Goal: Task Accomplishment & Management: Manage account settings

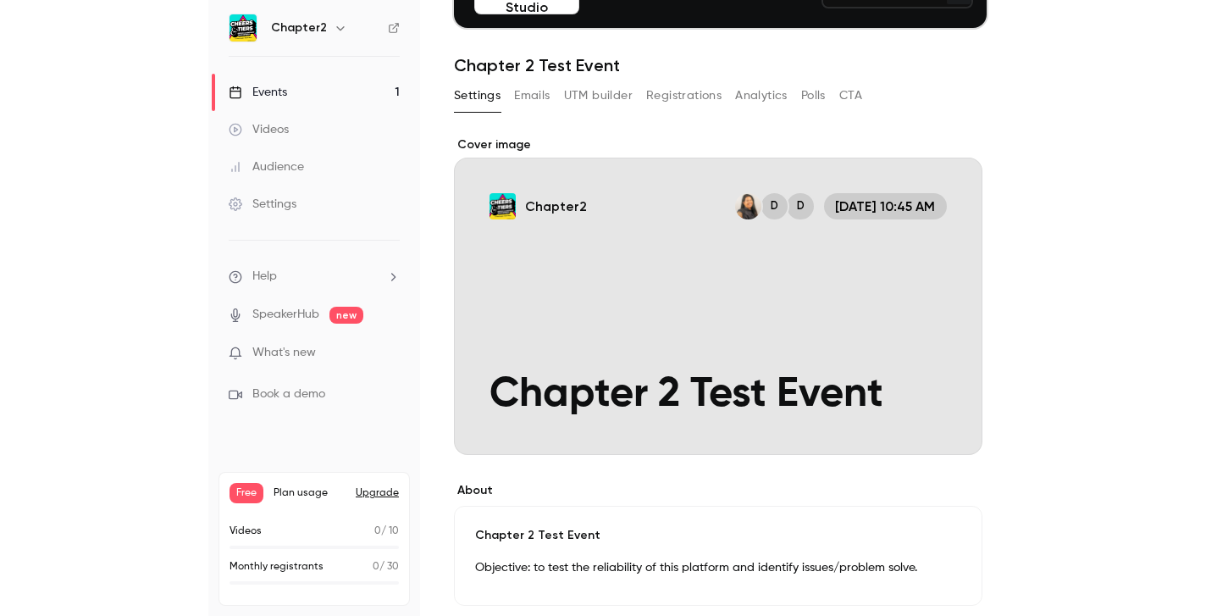
scroll to position [158, 0]
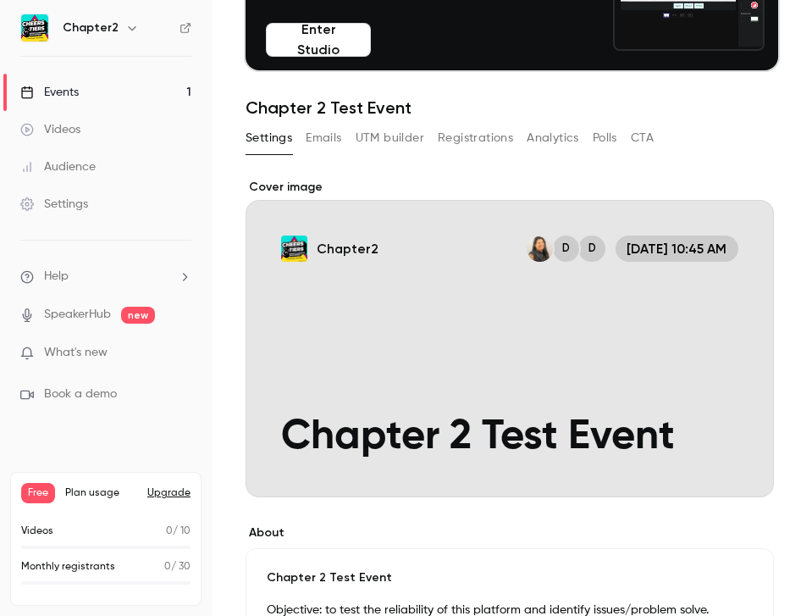
click at [466, 316] on div "Cover image" at bounding box center [510, 338] width 528 height 318
click at [0, 0] on input "Chapter2 D D [DATE] 10:45 AM Chapter 2 Test Event" at bounding box center [0, 0] width 0 height 0
click at [307, 37] on button "Enter Studio" at bounding box center [318, 40] width 105 height 34
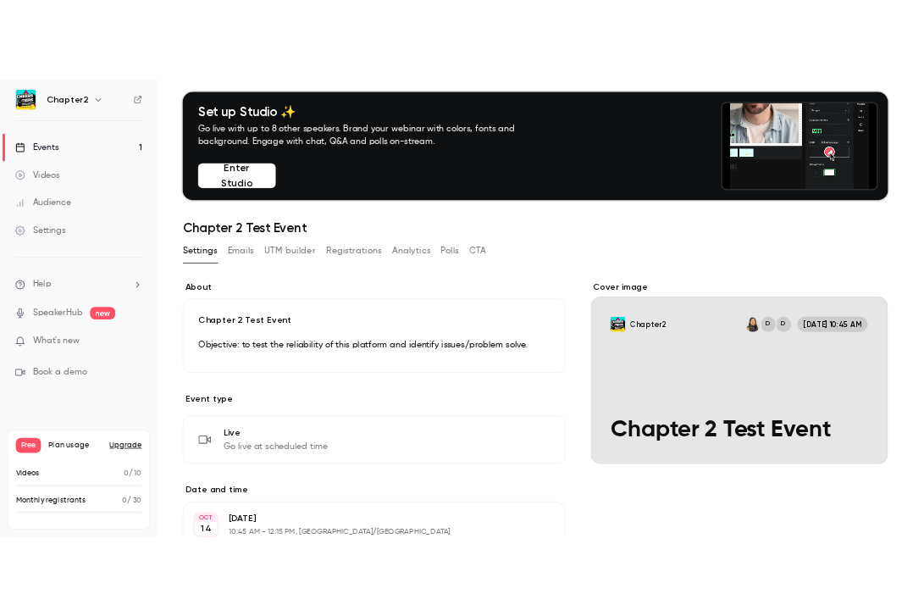
scroll to position [0, 0]
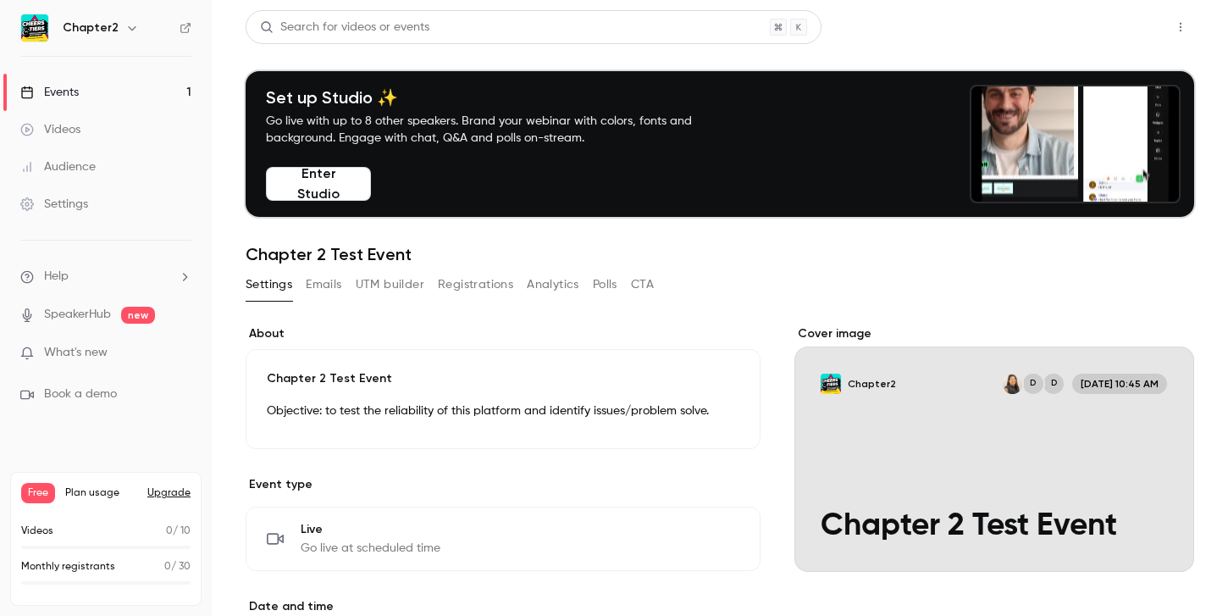
click at [638, 21] on button "Share" at bounding box center [1120, 27] width 67 height 34
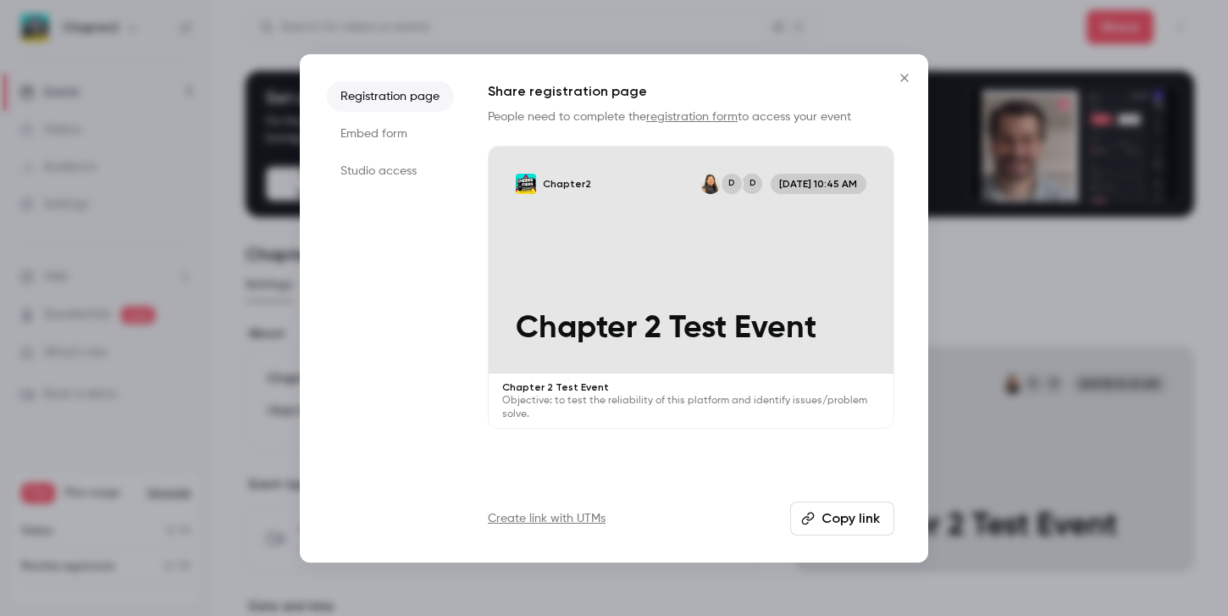
click at [388, 132] on li "Embed form" at bounding box center [390, 134] width 127 height 30
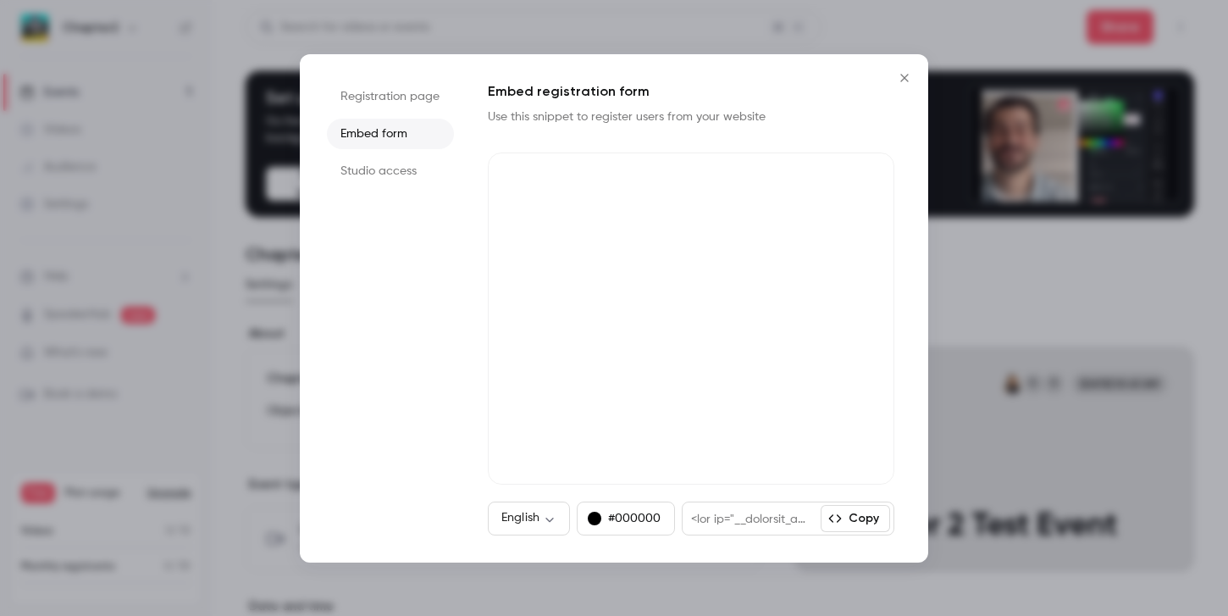
click at [381, 173] on li "Studio access" at bounding box center [390, 171] width 127 height 30
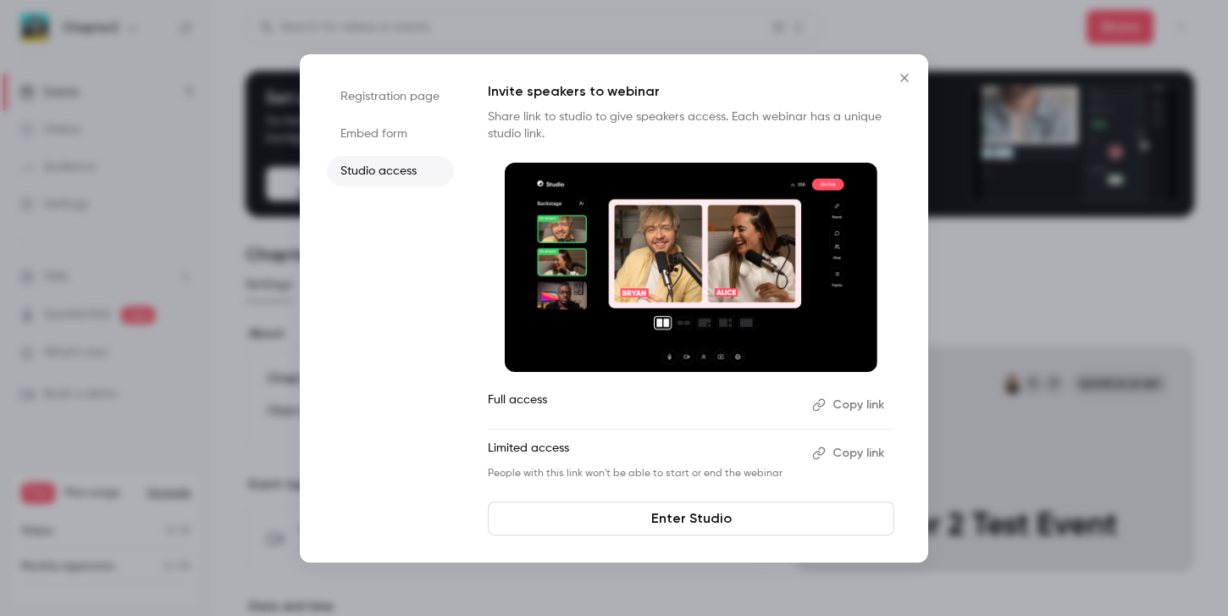
click at [638, 75] on icon "Close" at bounding box center [904, 78] width 20 height 14
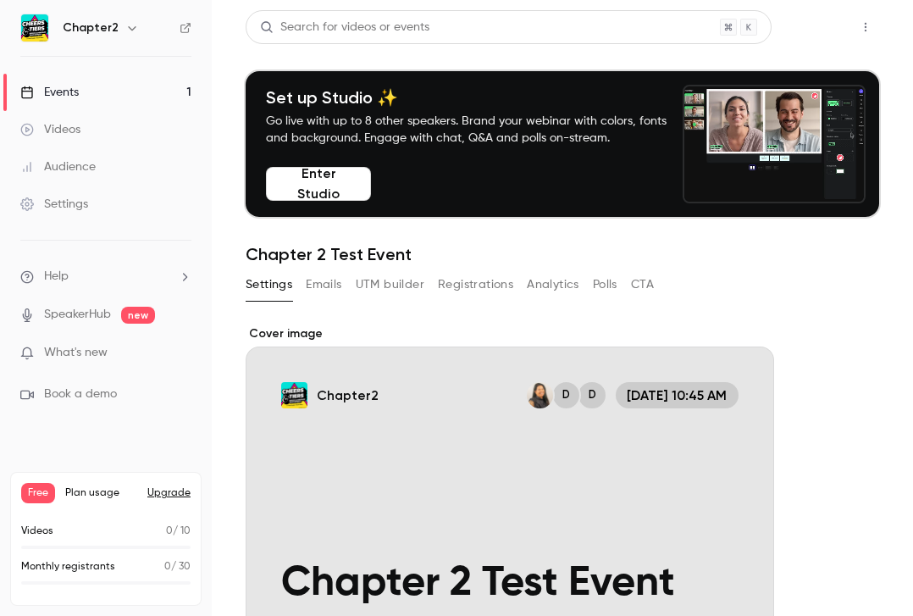
click at [638, 23] on button "Share" at bounding box center [805, 27] width 67 height 34
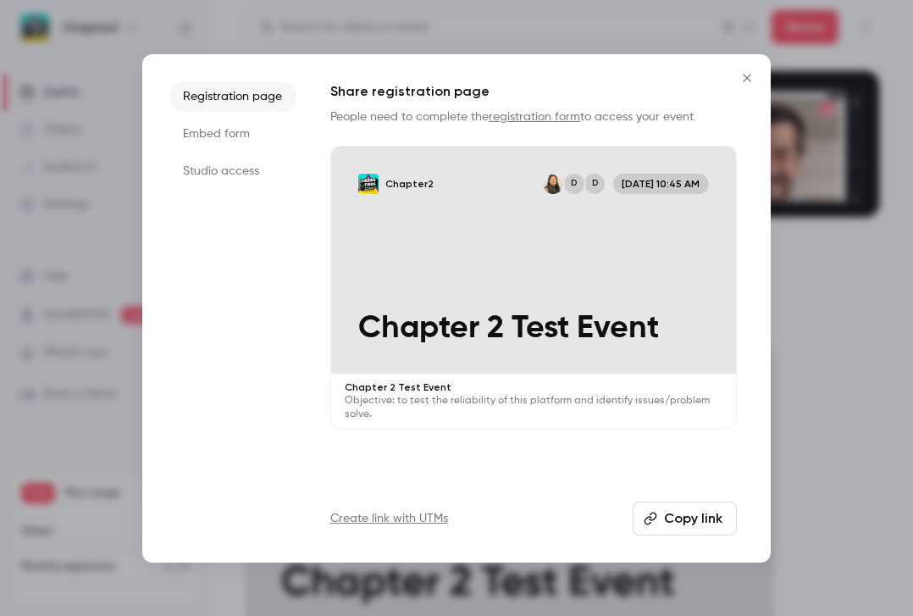
click at [638, 483] on button "Copy link" at bounding box center [685, 518] width 104 height 34
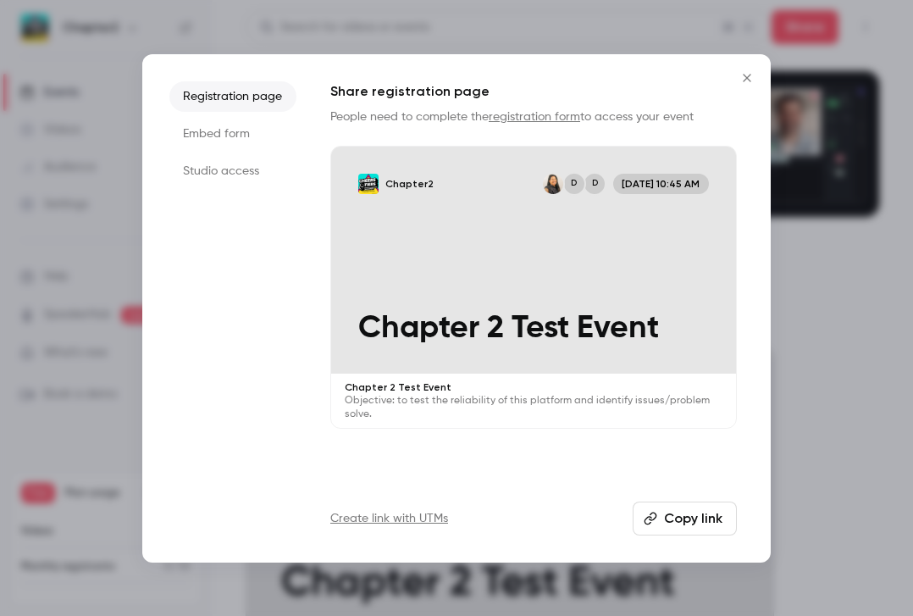
click at [638, 79] on icon "Close" at bounding box center [747, 78] width 20 height 14
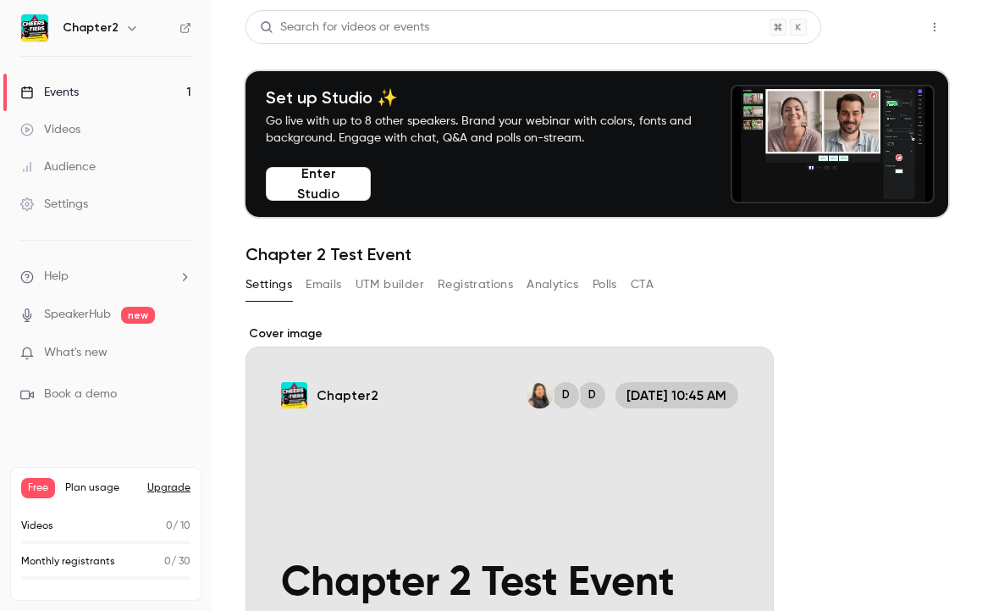
click at [638, 30] on button "Share" at bounding box center [874, 27] width 67 height 34
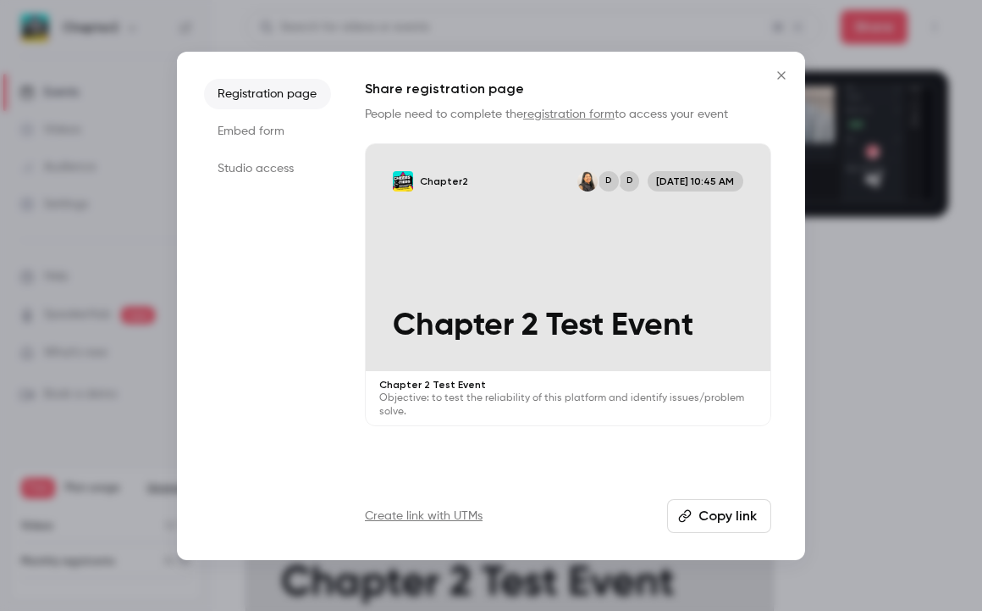
click at [263, 129] on li "Embed form" at bounding box center [267, 131] width 127 height 30
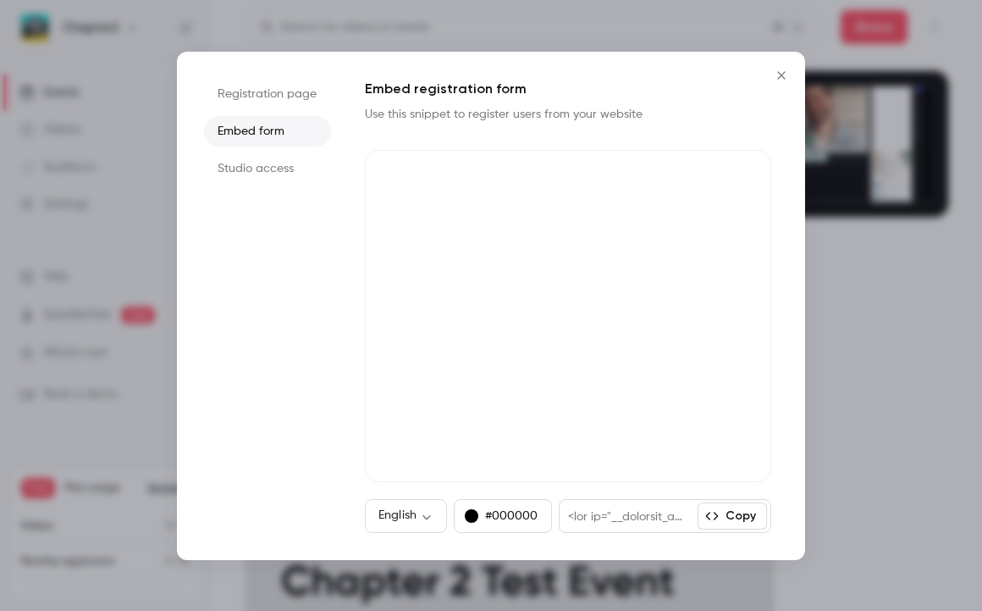
click at [263, 163] on li "Studio access" at bounding box center [267, 168] width 127 height 30
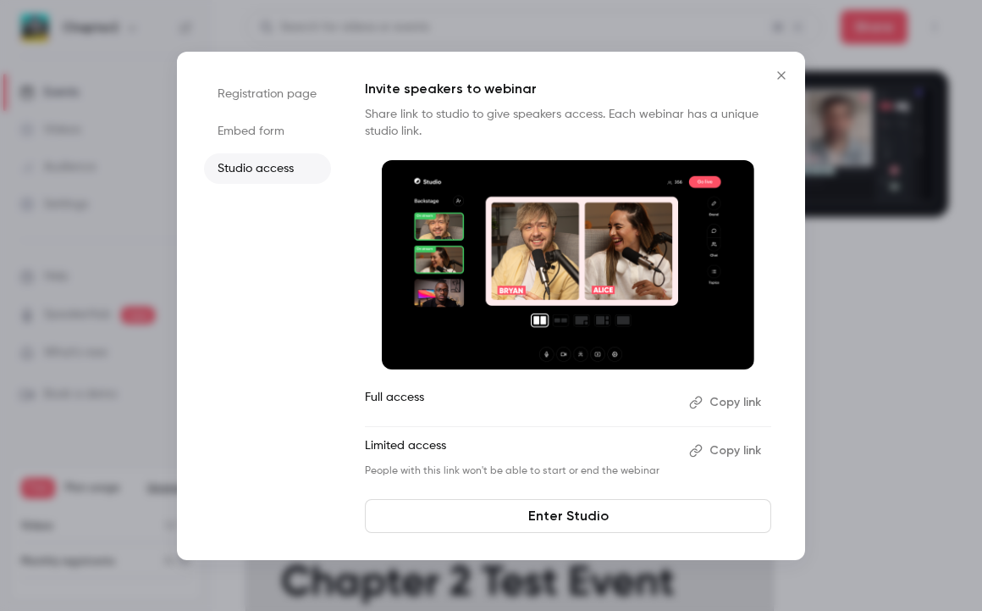
click at [249, 86] on li "Registration page" at bounding box center [267, 94] width 127 height 30
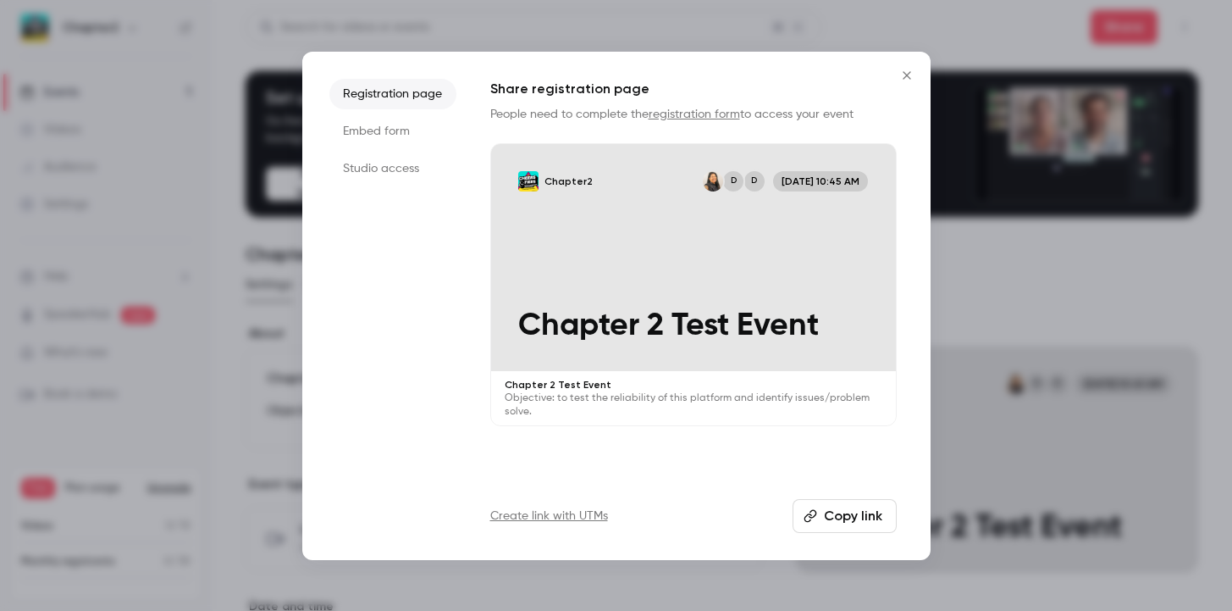
click at [638, 75] on icon "Close" at bounding box center [907, 76] width 20 height 14
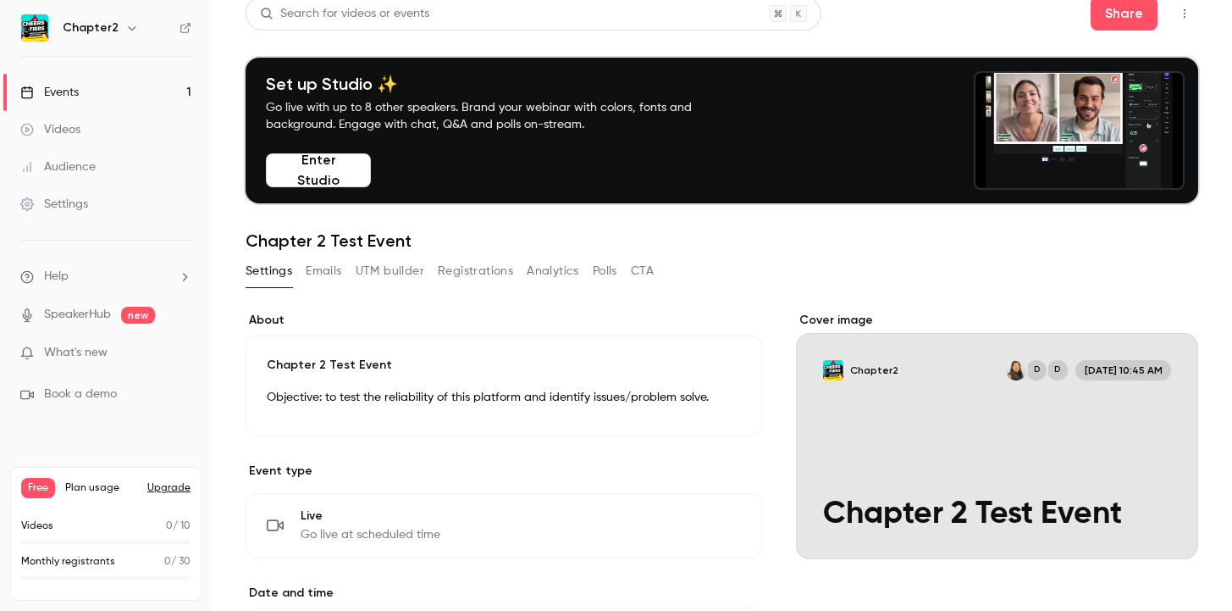
scroll to position [19, 0]
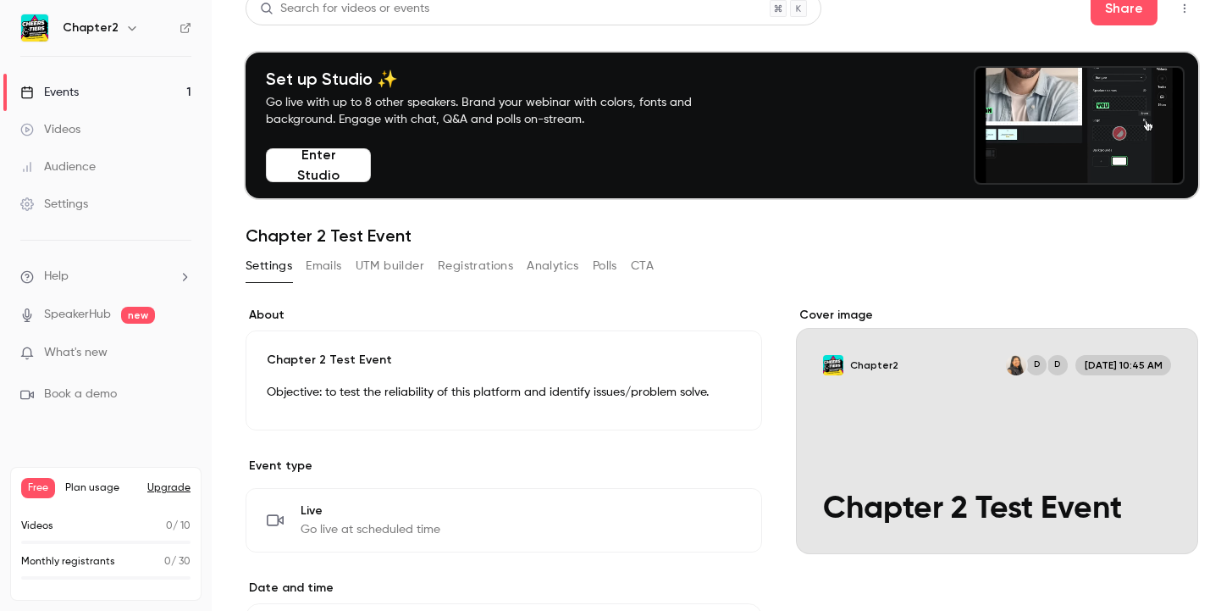
click at [474, 260] on button "Registrations" at bounding box center [475, 265] width 75 height 27
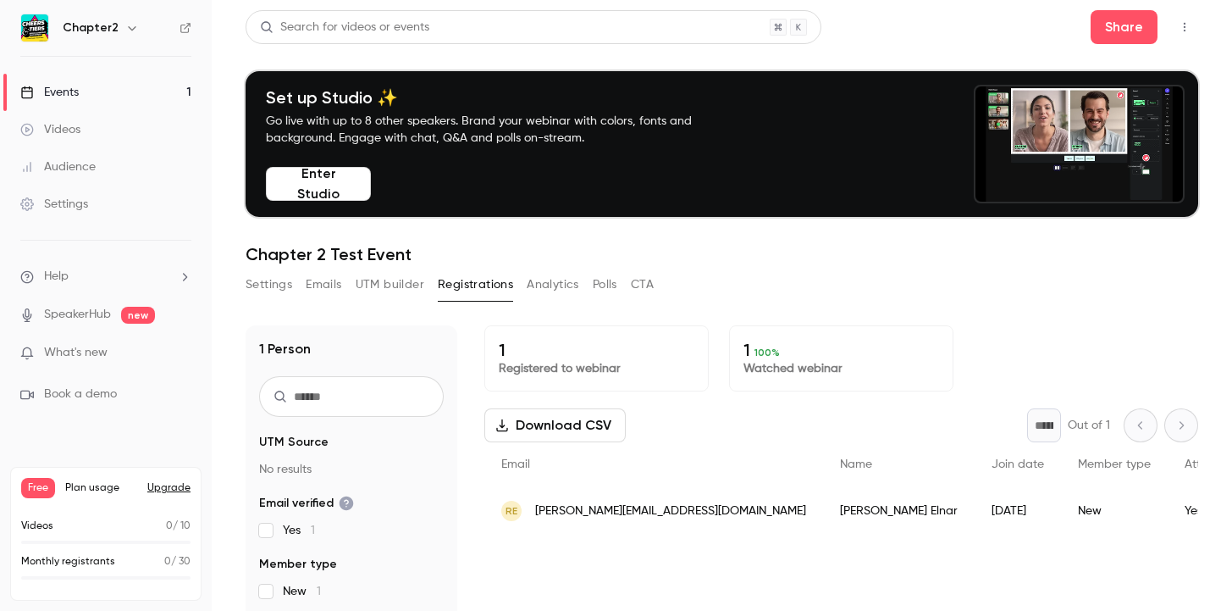
click at [284, 280] on button "Settings" at bounding box center [269, 284] width 47 height 27
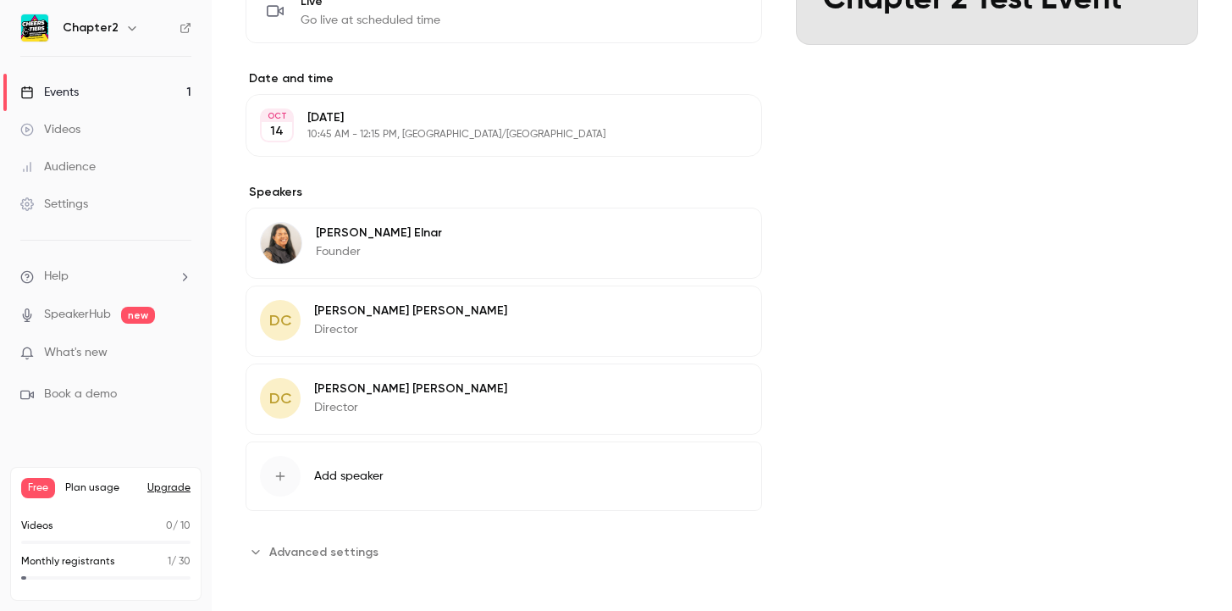
scroll to position [533, 0]
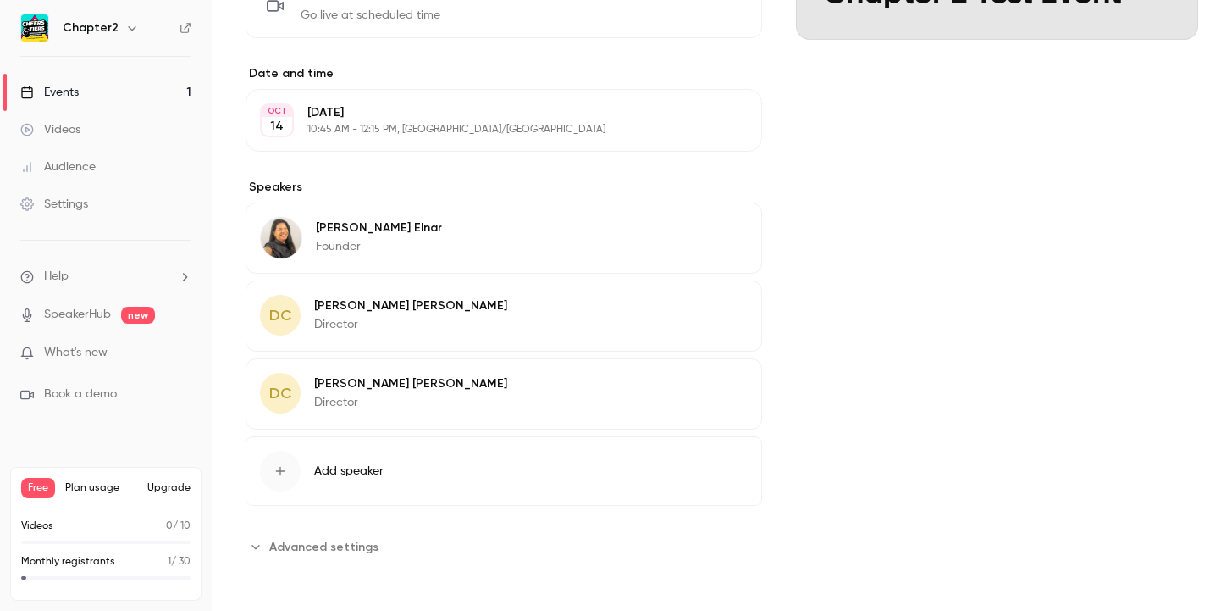
click at [306, 483] on span "Advanced settings" at bounding box center [323, 547] width 109 height 18
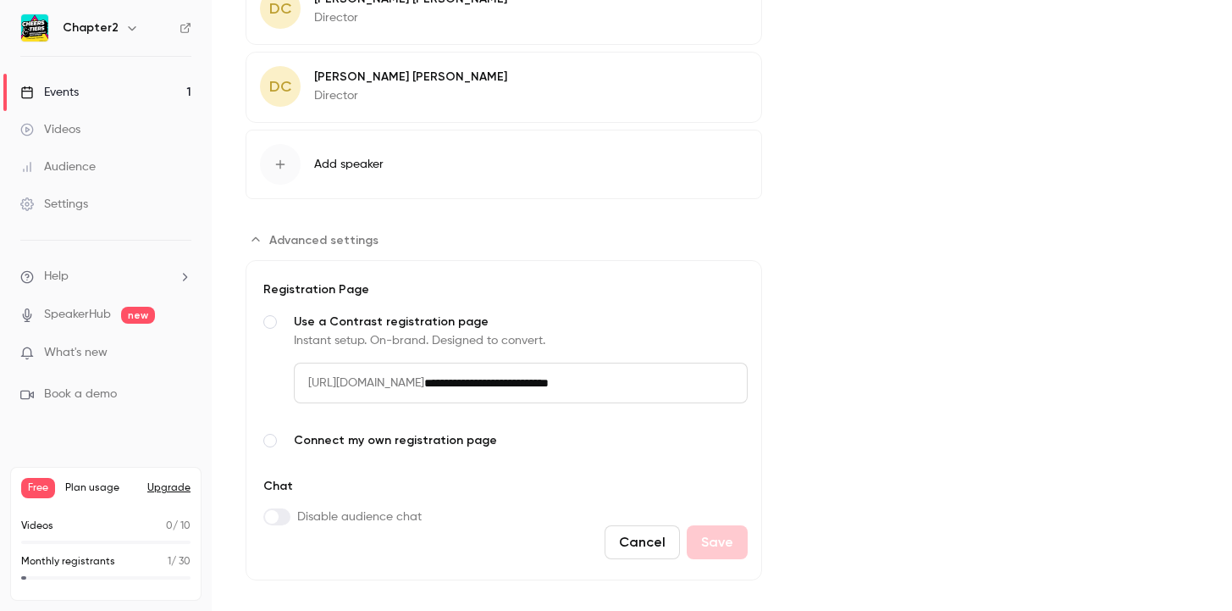
scroll to position [860, 0]
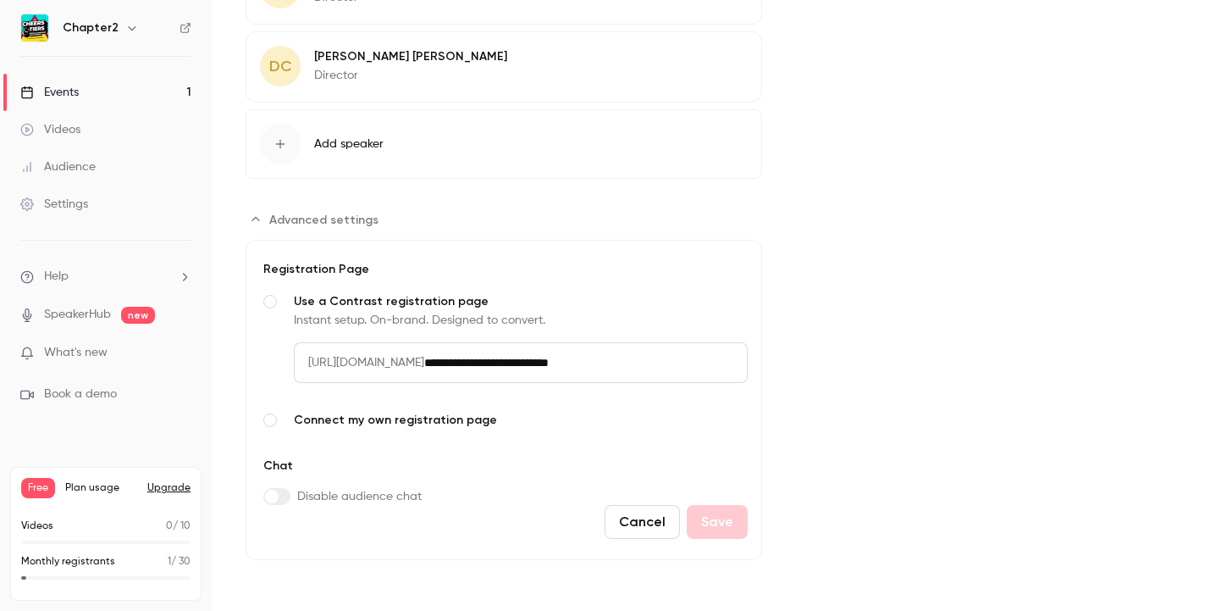
click at [269, 418] on span "Advanced settings" at bounding box center [270, 420] width 14 height 14
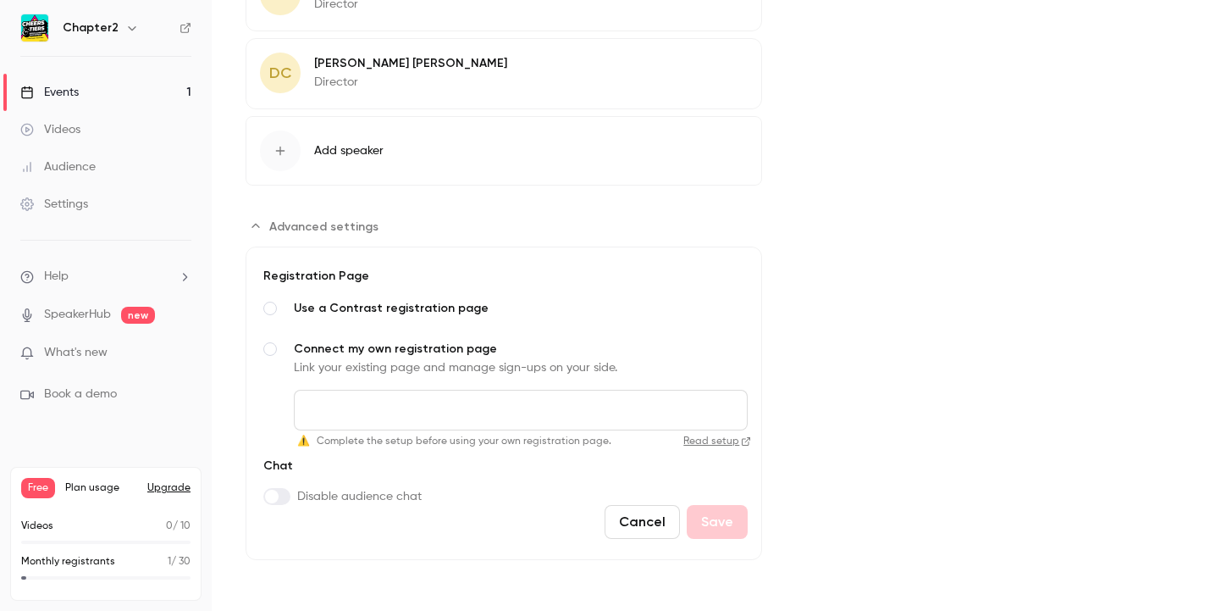
scroll to position [853, 0]
click at [400, 407] on input "Connect my own registration page Link your existing page and manage sign-ups on…" at bounding box center [521, 410] width 454 height 41
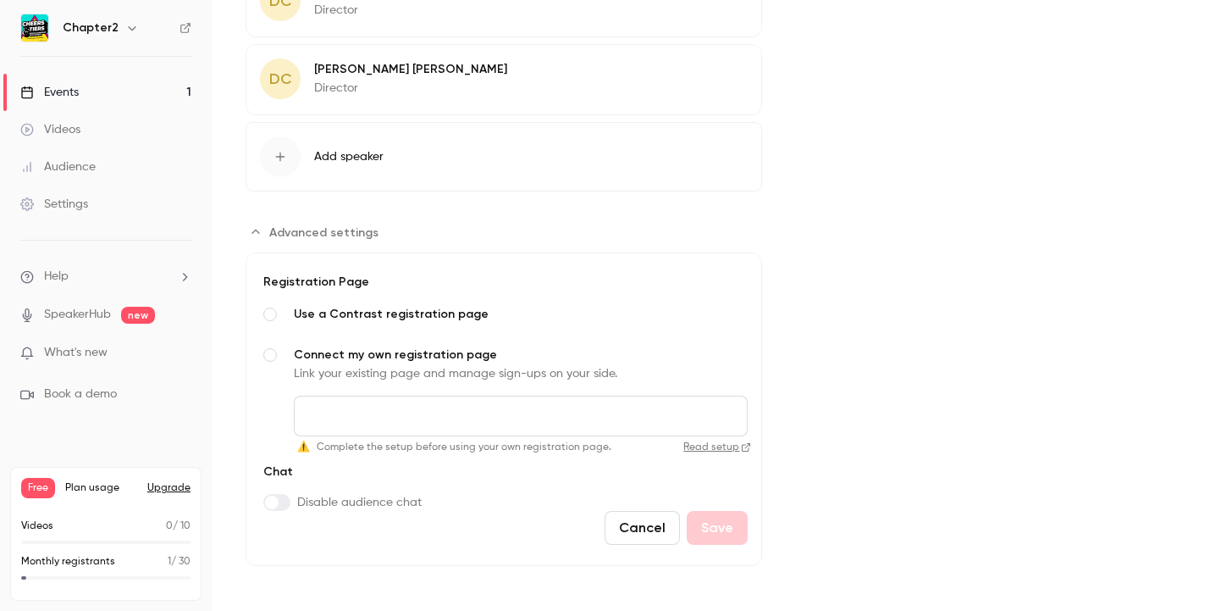
scroll to position [845, 0]
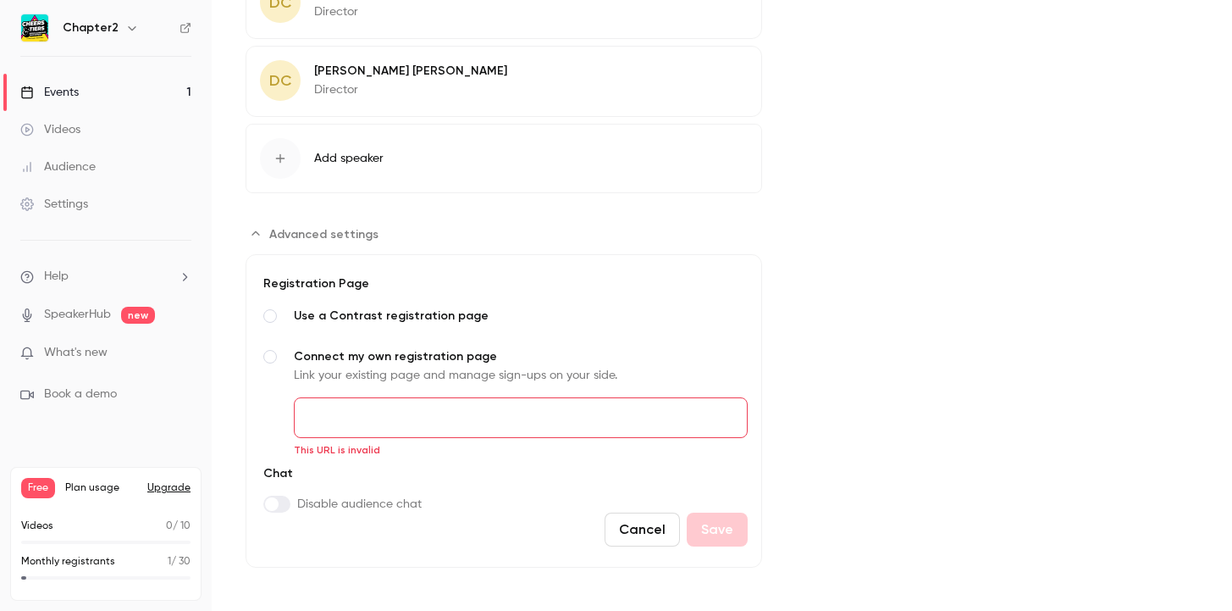
click at [337, 423] on input "Connect my own registration page Link your existing page and manage sign-ups on…" at bounding box center [521, 417] width 454 height 41
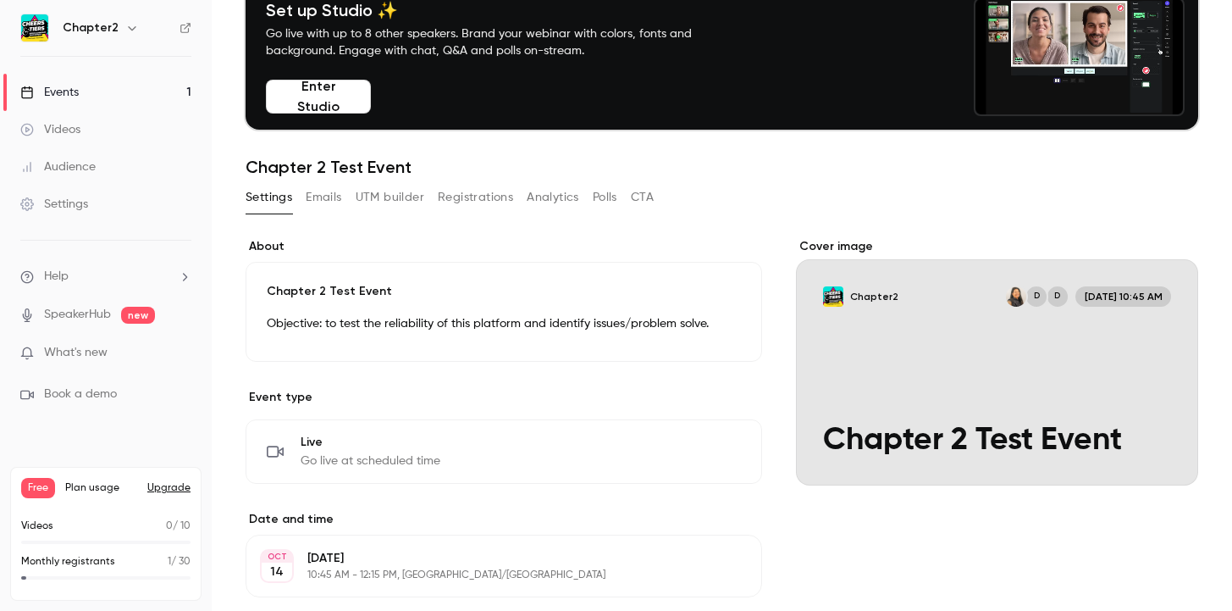
scroll to position [86, 0]
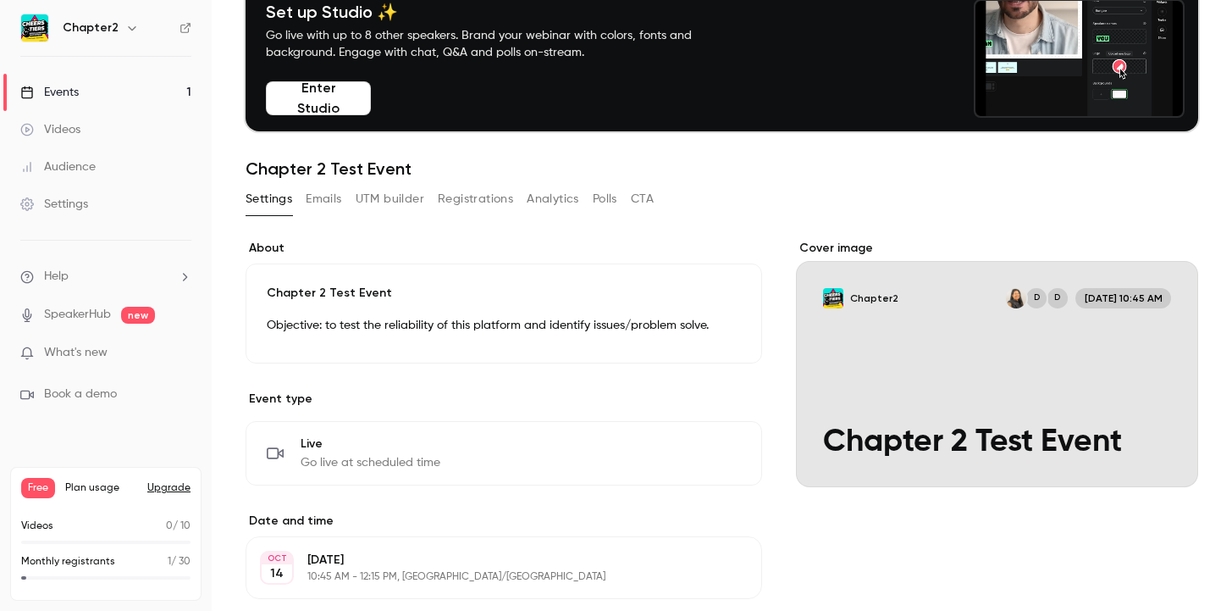
click at [333, 197] on button "Emails" at bounding box center [324, 198] width 36 height 27
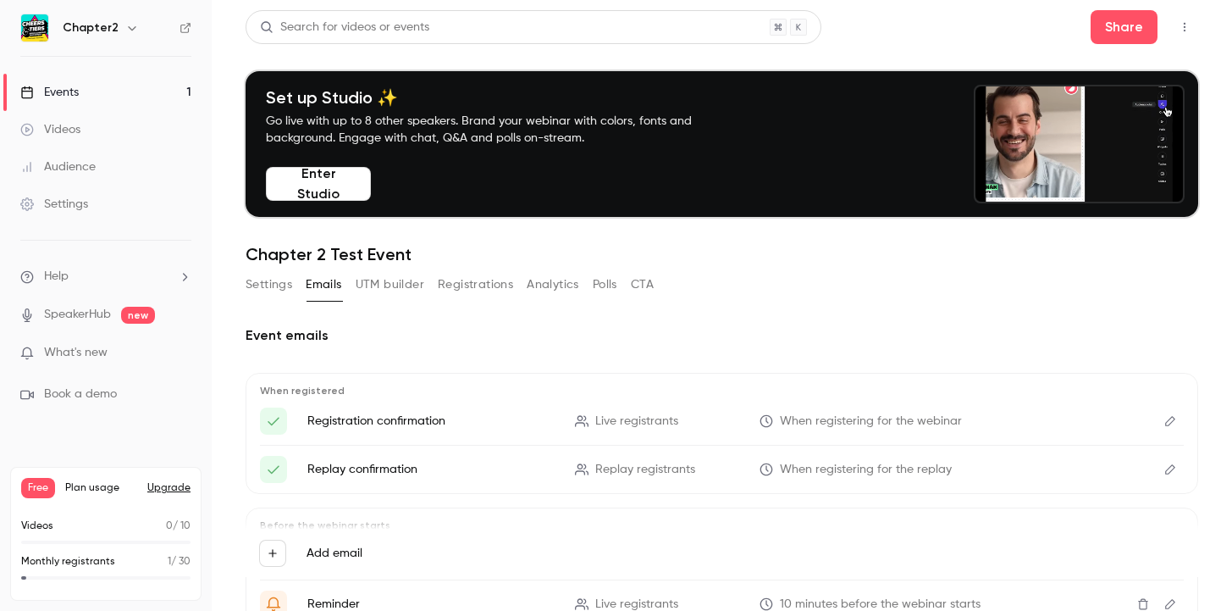
click at [400, 291] on button "UTM builder" at bounding box center [390, 284] width 69 height 27
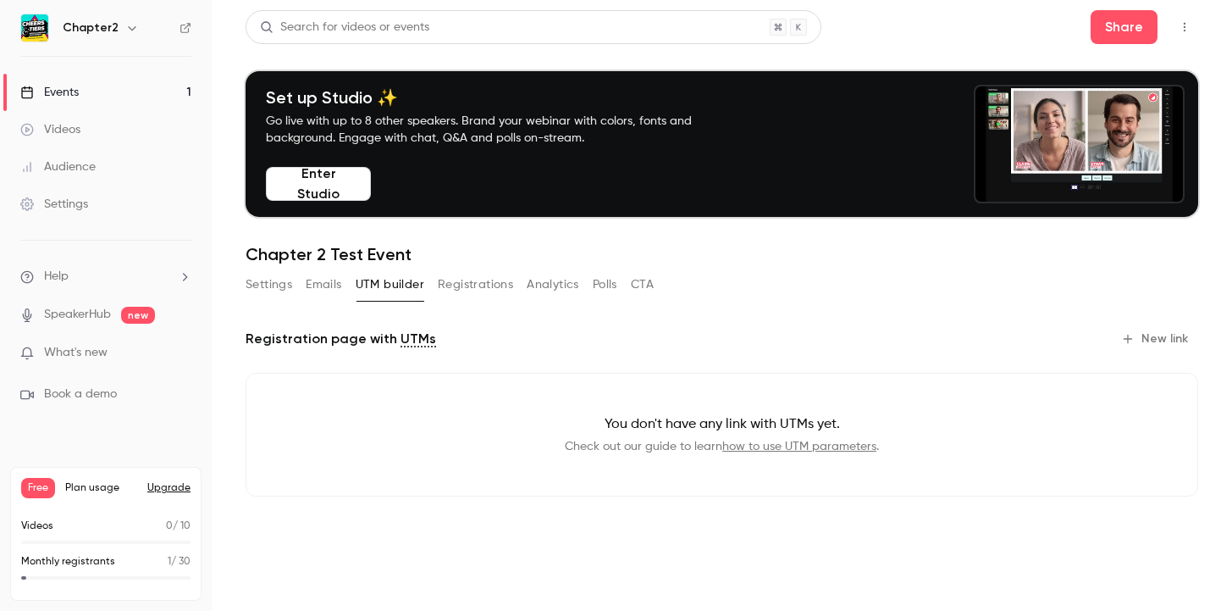
click at [479, 283] on button "Registrations" at bounding box center [475, 284] width 75 height 27
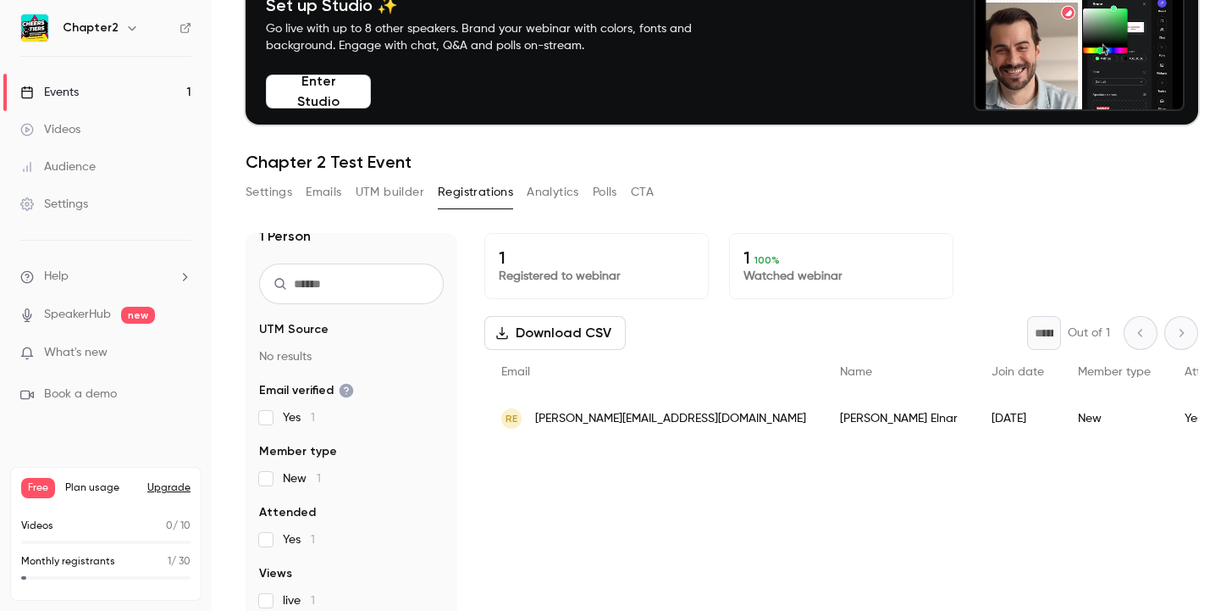
click at [638, 426] on div "New" at bounding box center [1114, 418] width 107 height 47
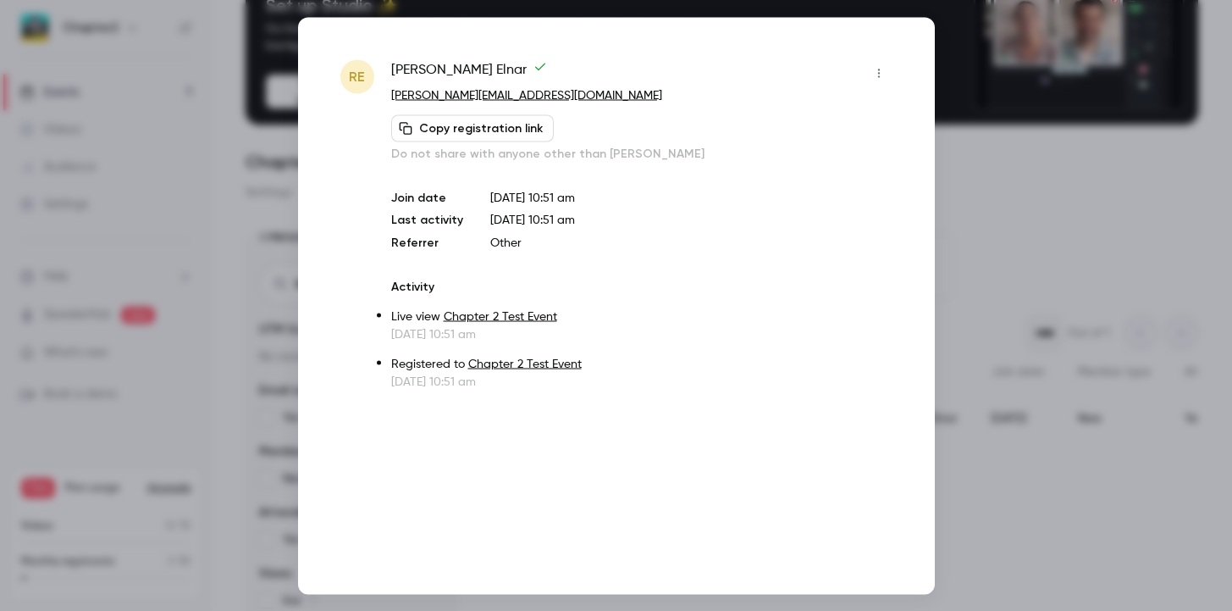
click at [638, 368] on div at bounding box center [616, 305] width 1232 height 611
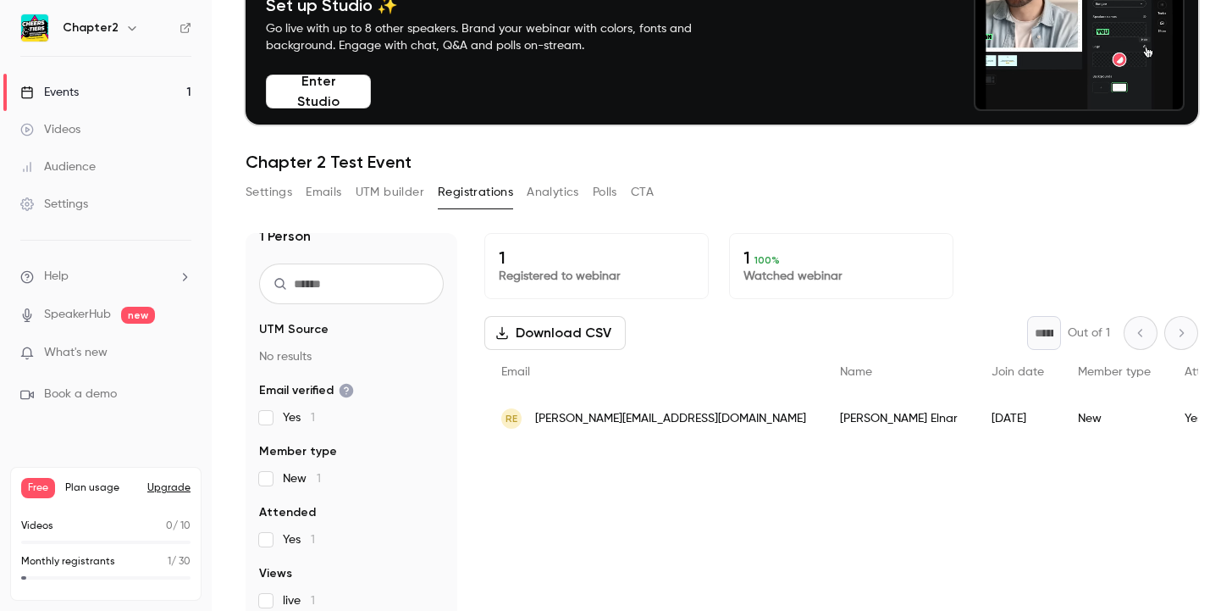
click at [566, 188] on button "Analytics" at bounding box center [553, 192] width 53 height 27
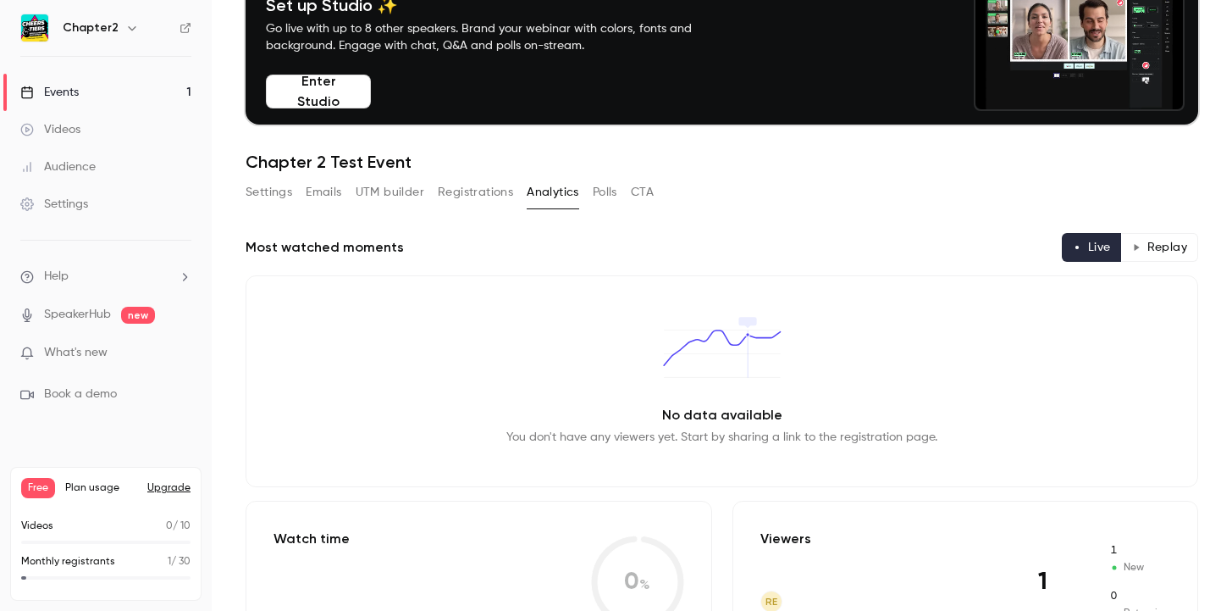
click at [603, 191] on button "Polls" at bounding box center [605, 192] width 25 height 27
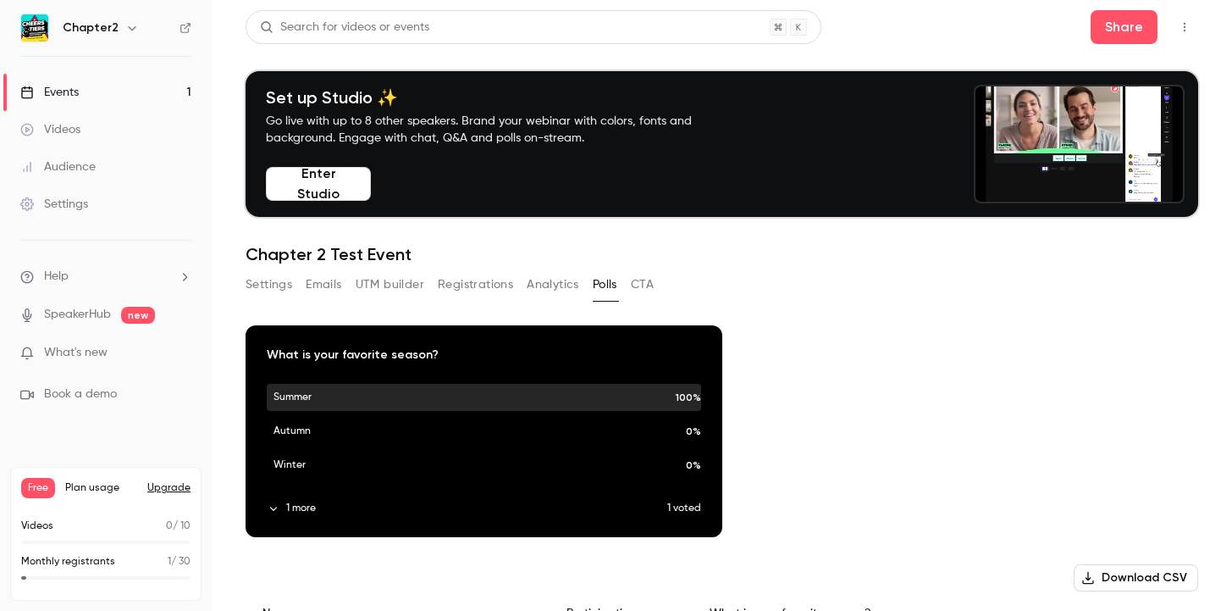
click at [555, 288] on button "Analytics" at bounding box center [553, 284] width 53 height 27
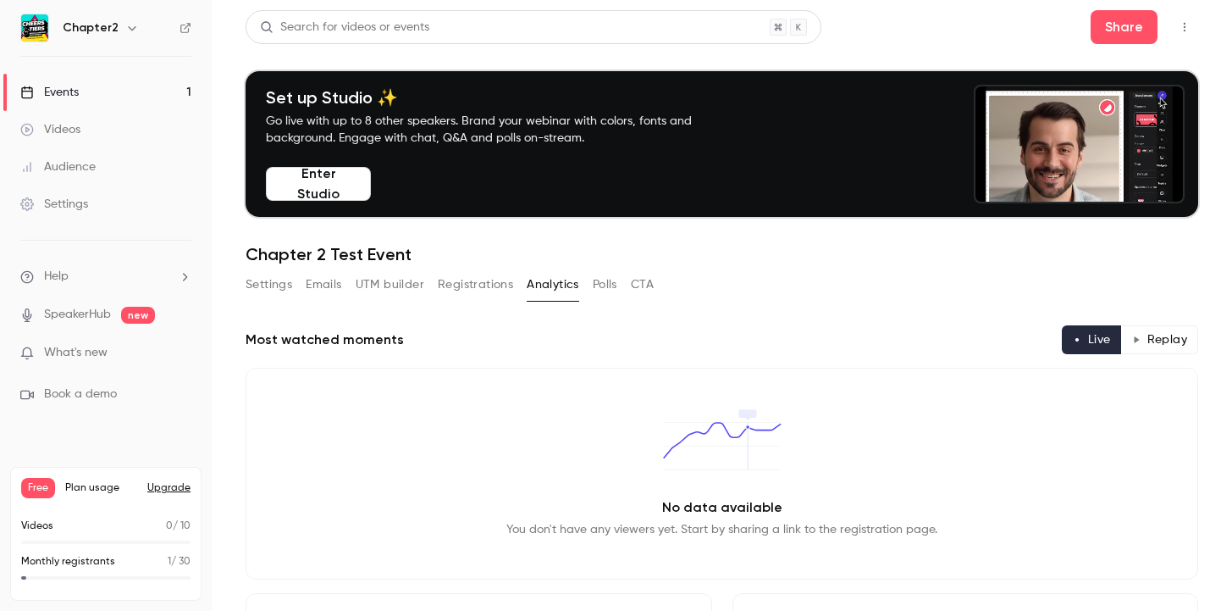
click at [627, 283] on div "Settings Emails UTM builder Registrations Analytics Polls CTA" at bounding box center [450, 284] width 408 height 27
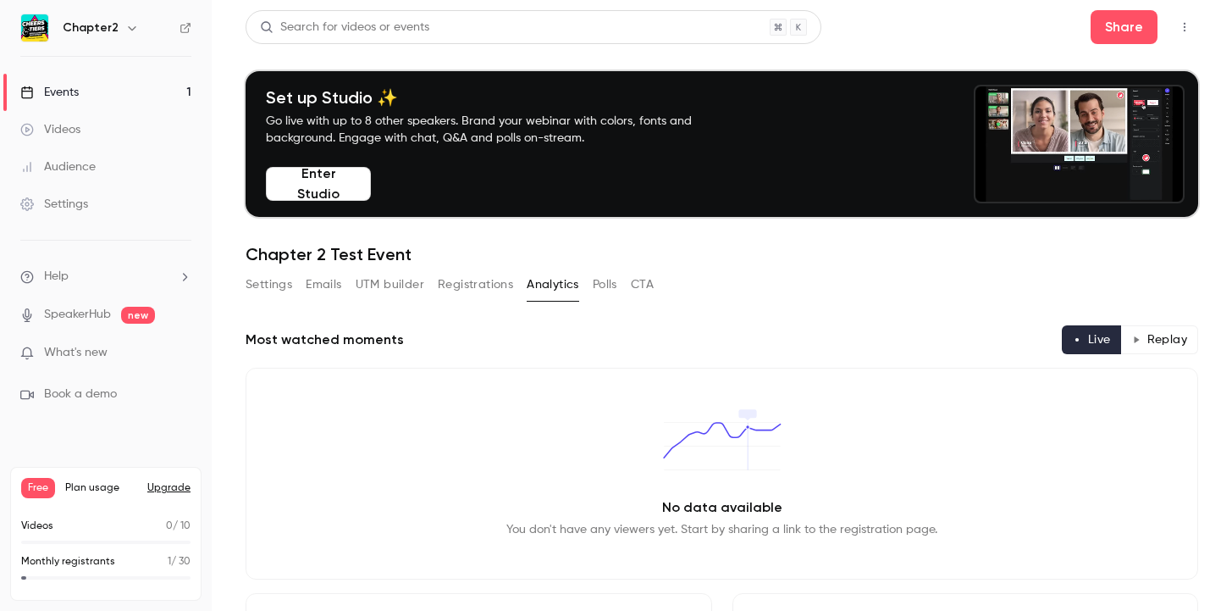
click at [638, 283] on button "CTA" at bounding box center [642, 284] width 23 height 27
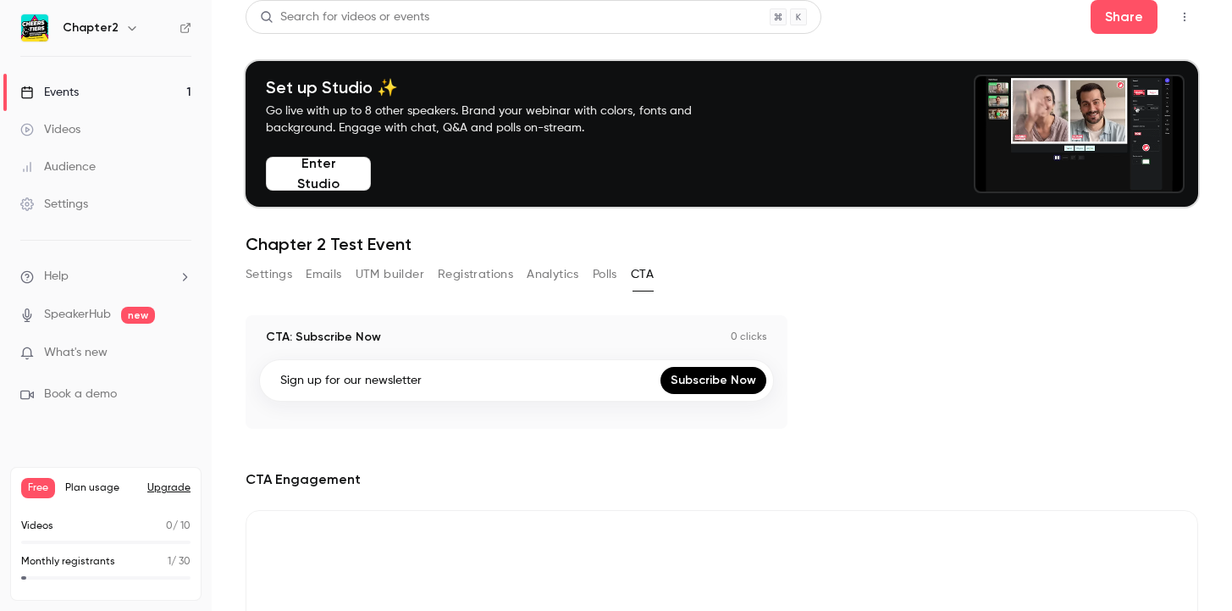
scroll to position [7, 0]
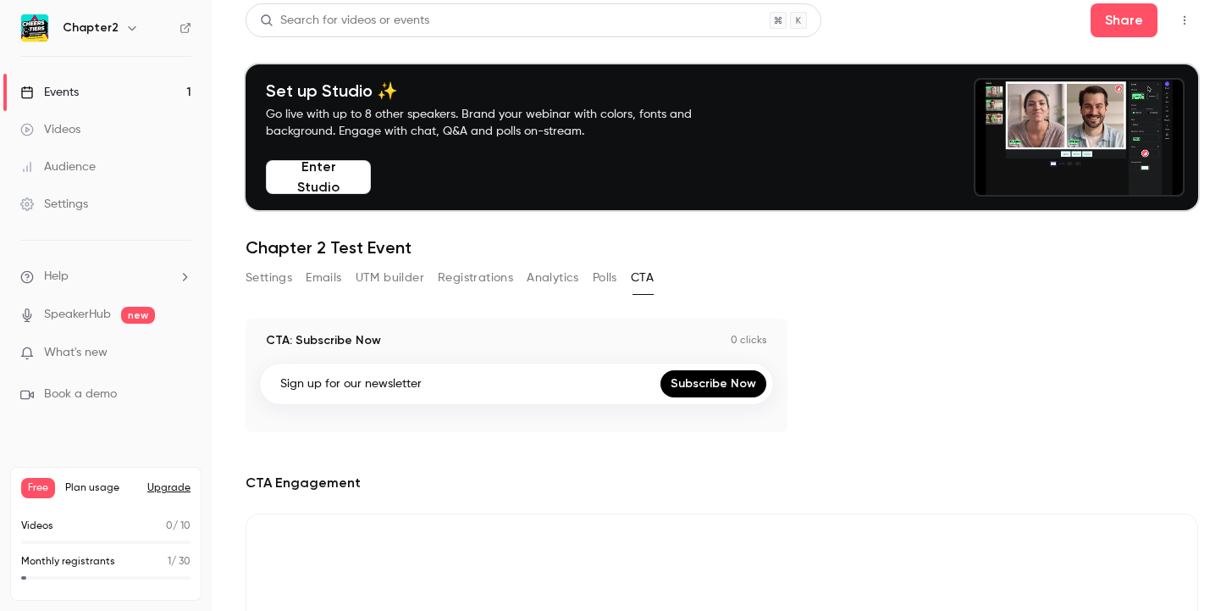
click at [495, 278] on button "Registrations" at bounding box center [475, 277] width 75 height 27
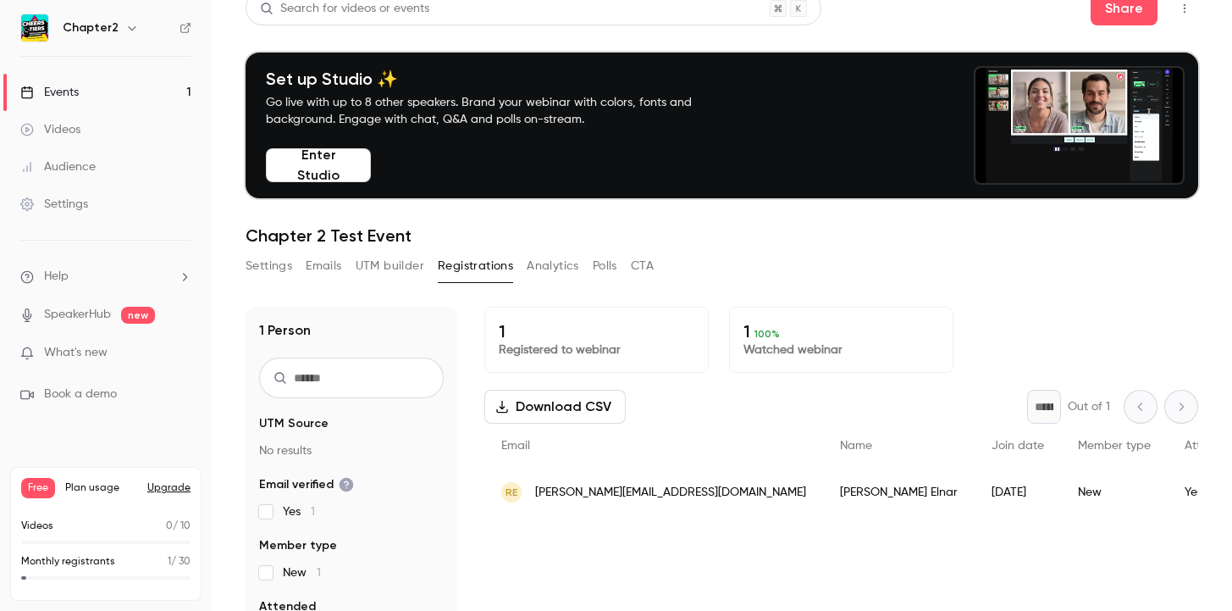
scroll to position [14, 0]
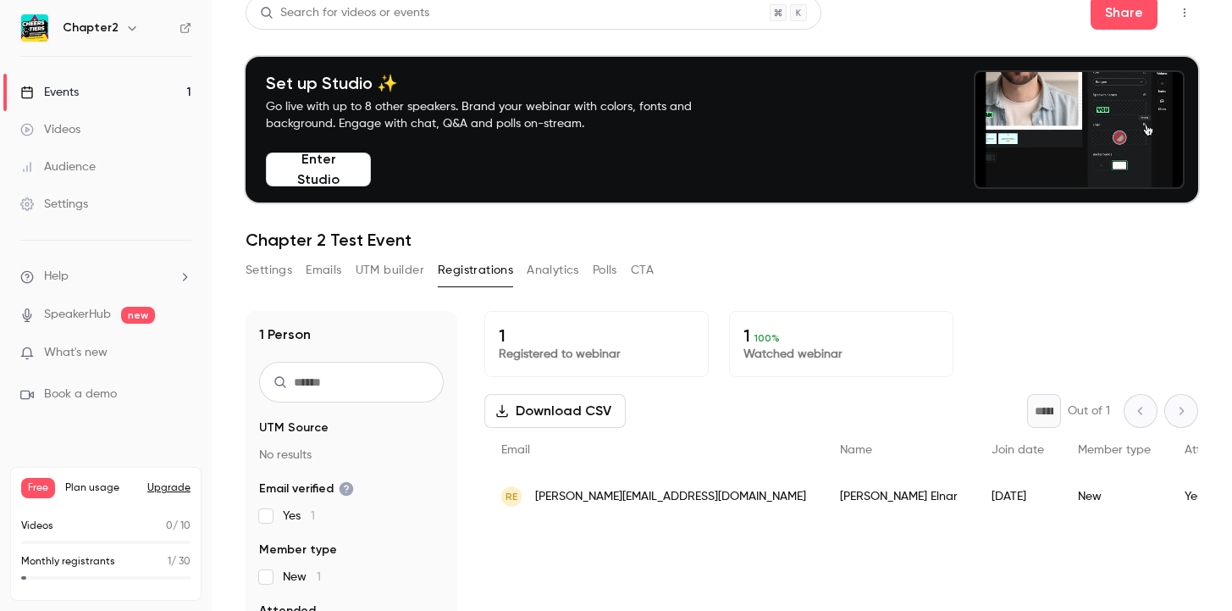
click at [285, 270] on button "Settings" at bounding box center [269, 270] width 47 height 27
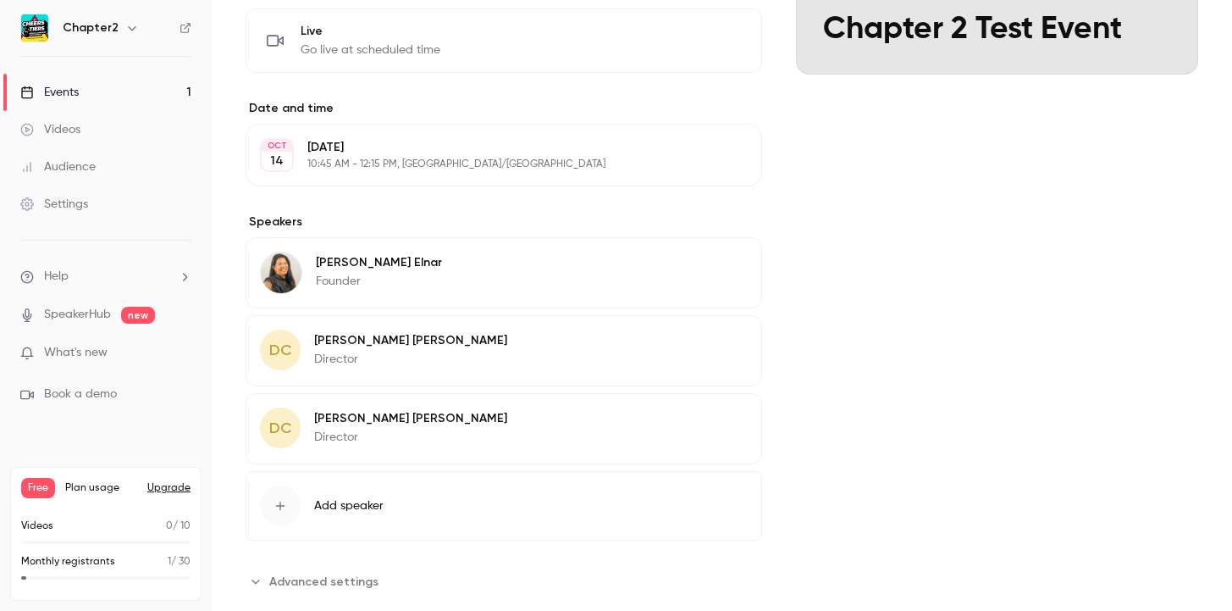
scroll to position [533, 0]
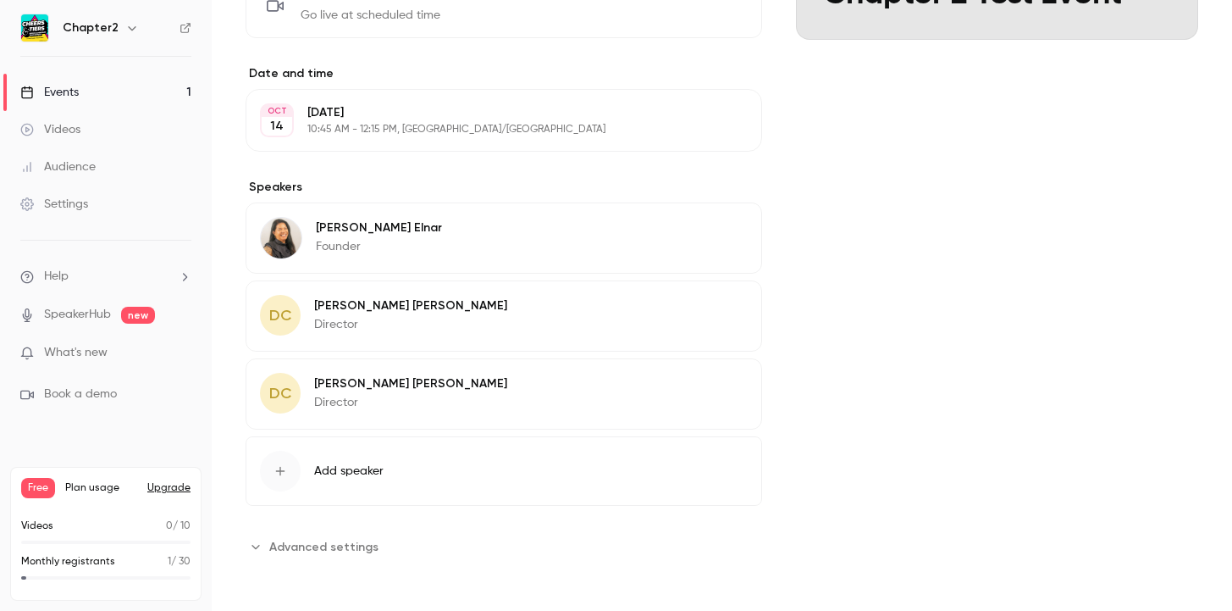
click at [347, 483] on span "Advanced settings" at bounding box center [323, 547] width 109 height 18
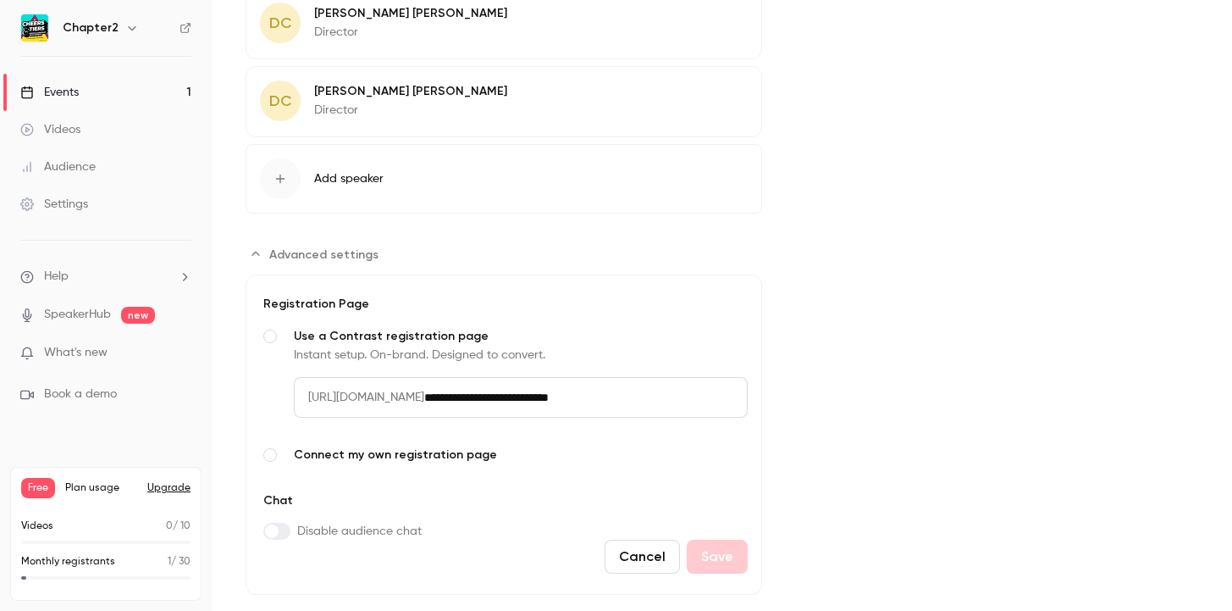
scroll to position [860, 0]
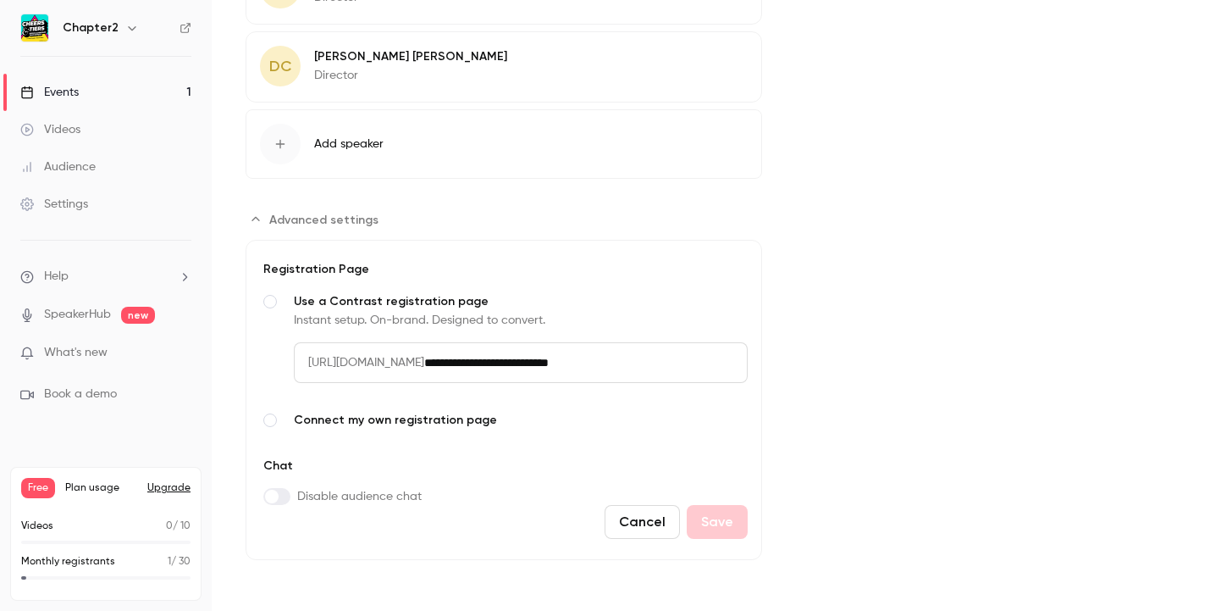
click at [271, 420] on span "Advanced settings" at bounding box center [270, 420] width 14 height 14
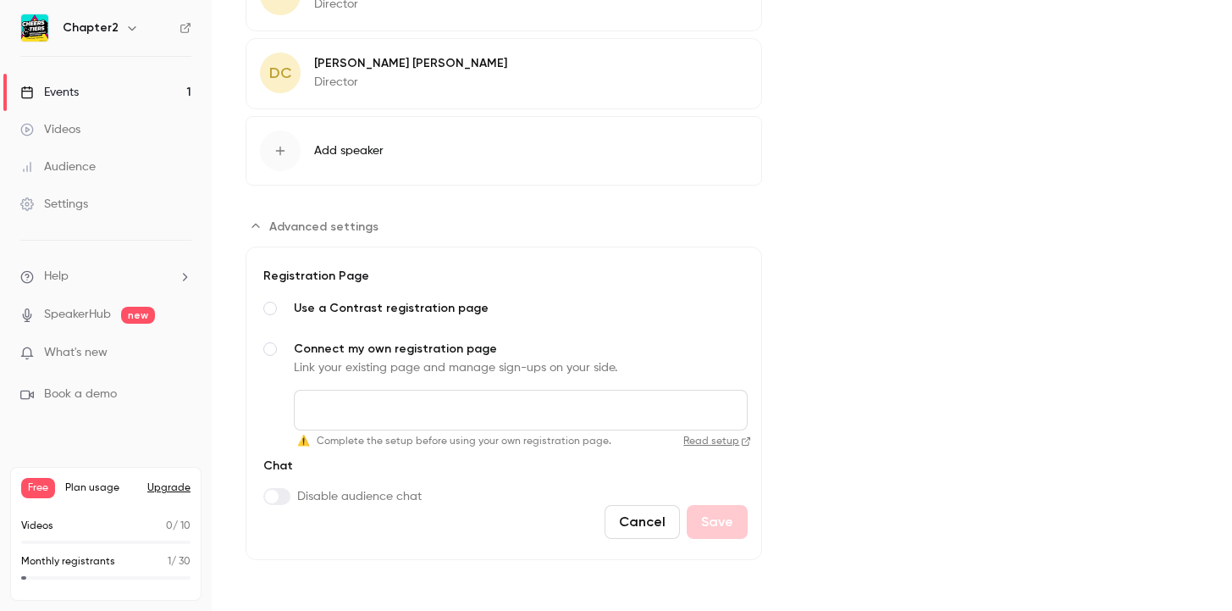
scroll to position [853, 0]
click at [638, 444] on link "Read setup" at bounding box center [684, 441] width 133 height 14
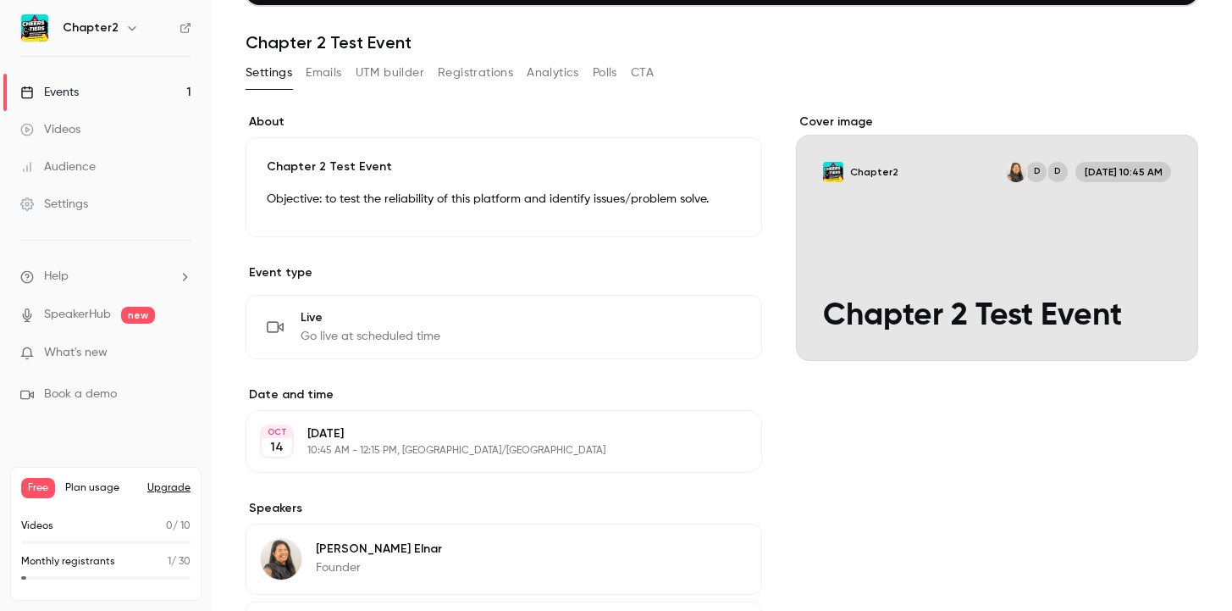
scroll to position [49, 0]
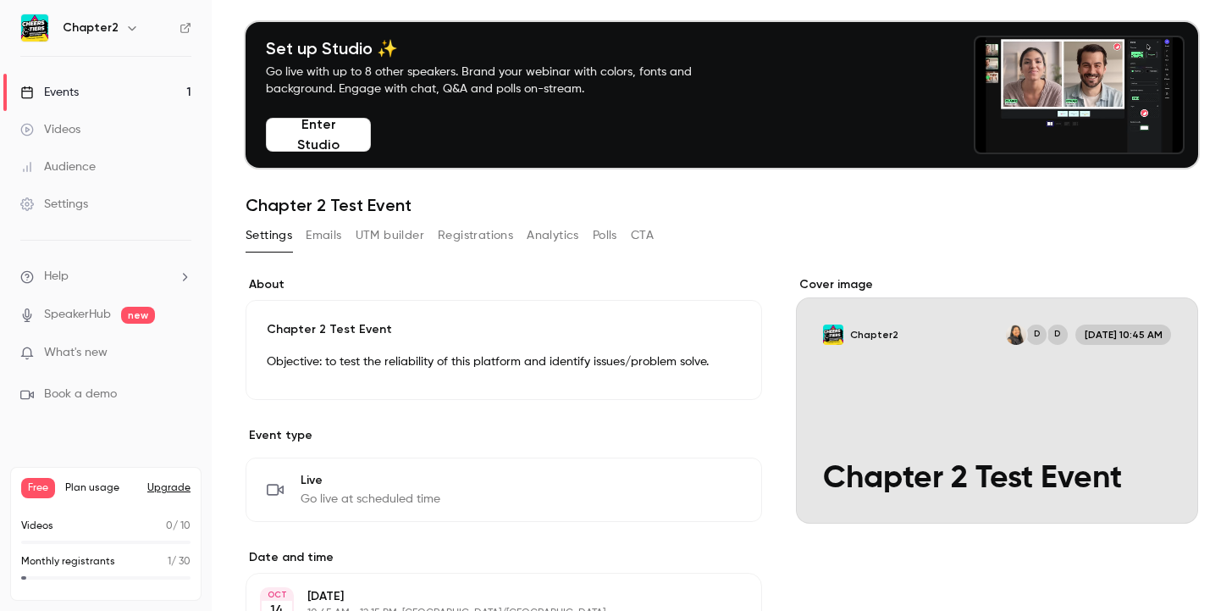
click at [485, 238] on button "Registrations" at bounding box center [475, 235] width 75 height 27
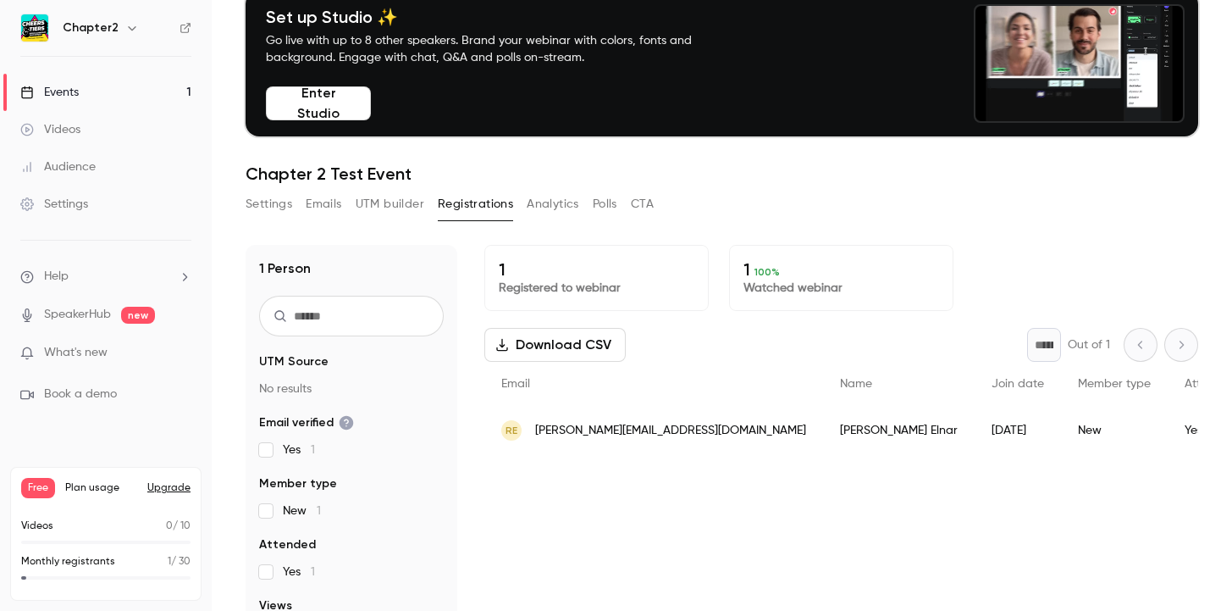
scroll to position [86, 0]
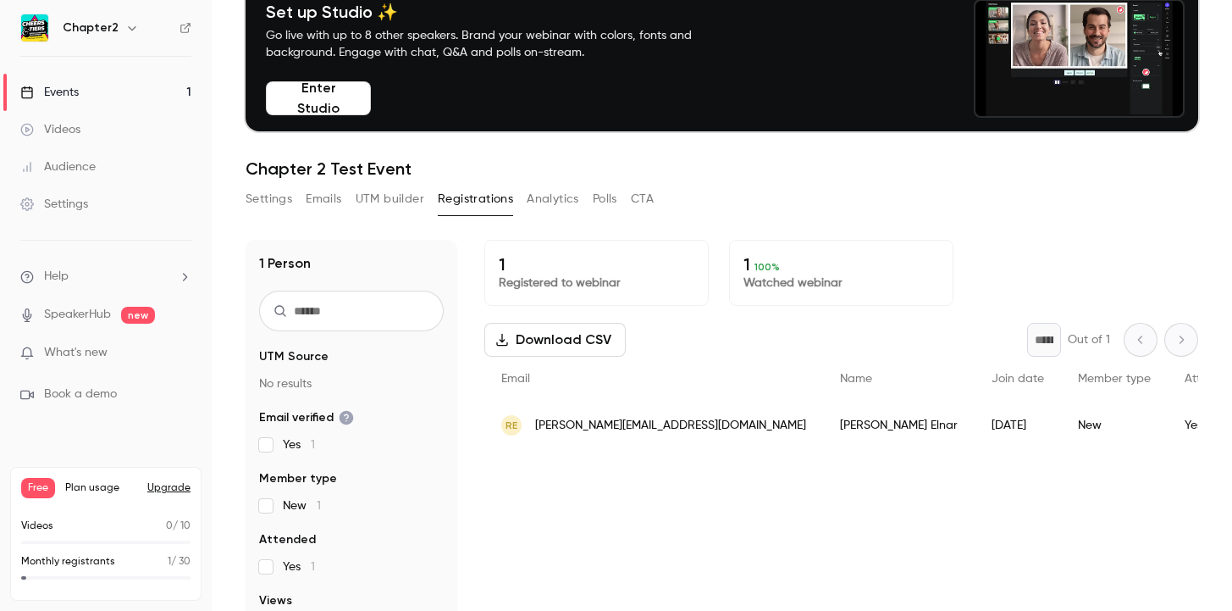
click at [326, 200] on button "Emails" at bounding box center [324, 198] width 36 height 27
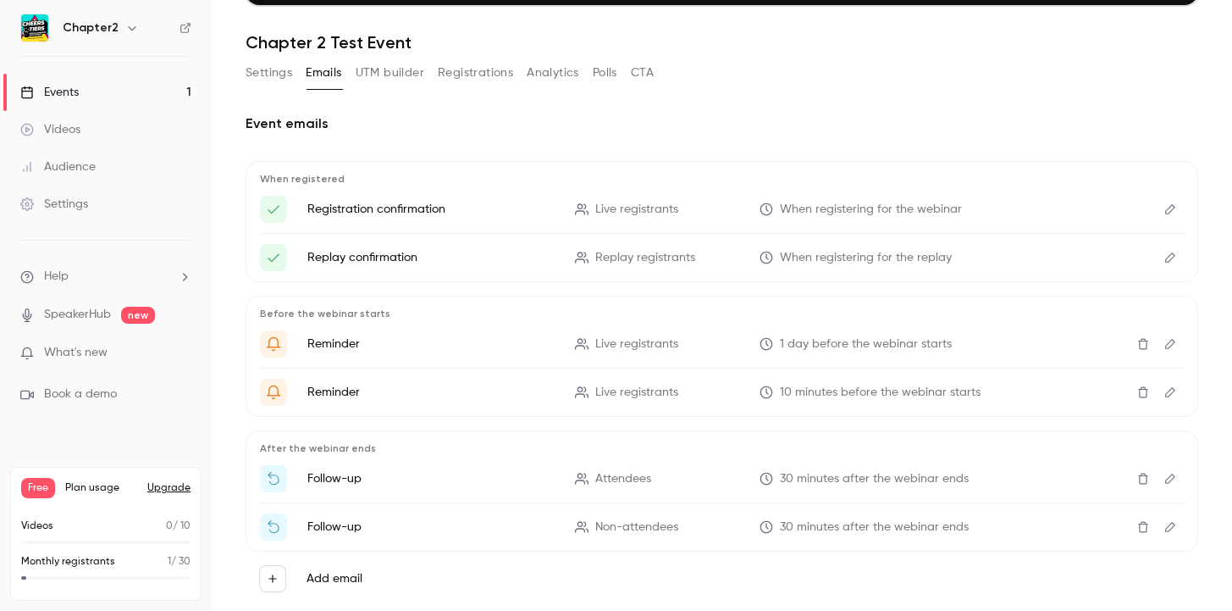
scroll to position [221, 0]
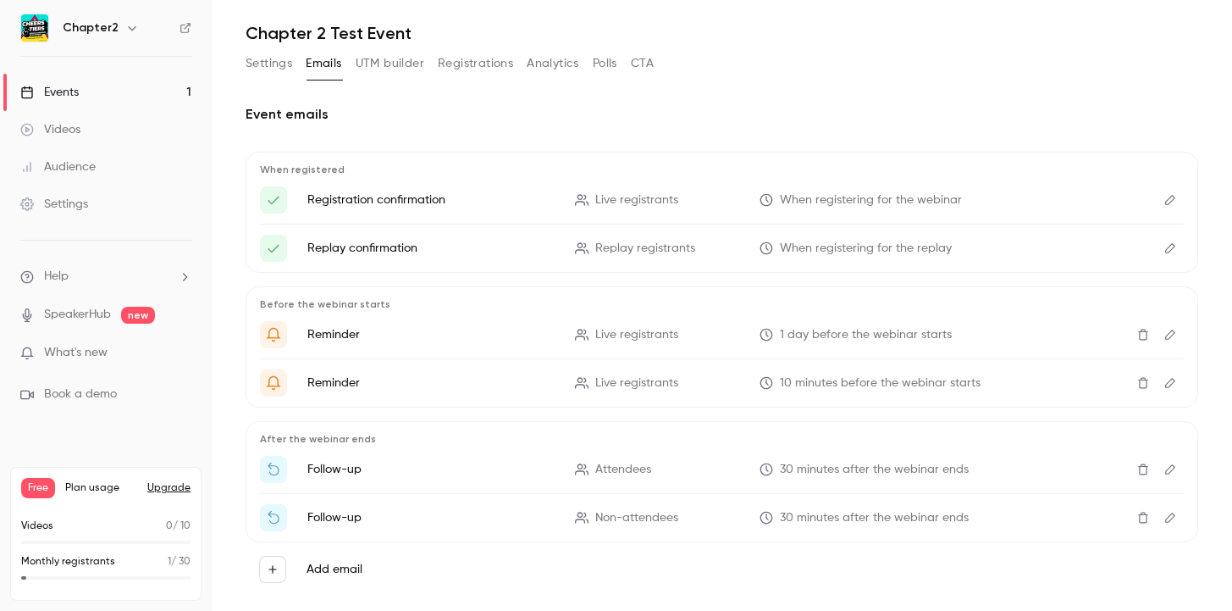
drag, startPoint x: 160, startPoint y: 524, endPoint x: 196, endPoint y: 525, distance: 36.4
click at [196, 483] on div "Free Plan usage Upgrade Videos 0 / 10 Monthly registrants 1 / 30" at bounding box center [105, 534] width 191 height 134
drag, startPoint x: 191, startPoint y: 562, endPoint x: -6, endPoint y: 547, distance: 197.0
click at [0, 483] on html "Chapter2 Events 1 Videos Audience Settings Help SpeakerHub new What's new Book …" at bounding box center [616, 305] width 1232 height 611
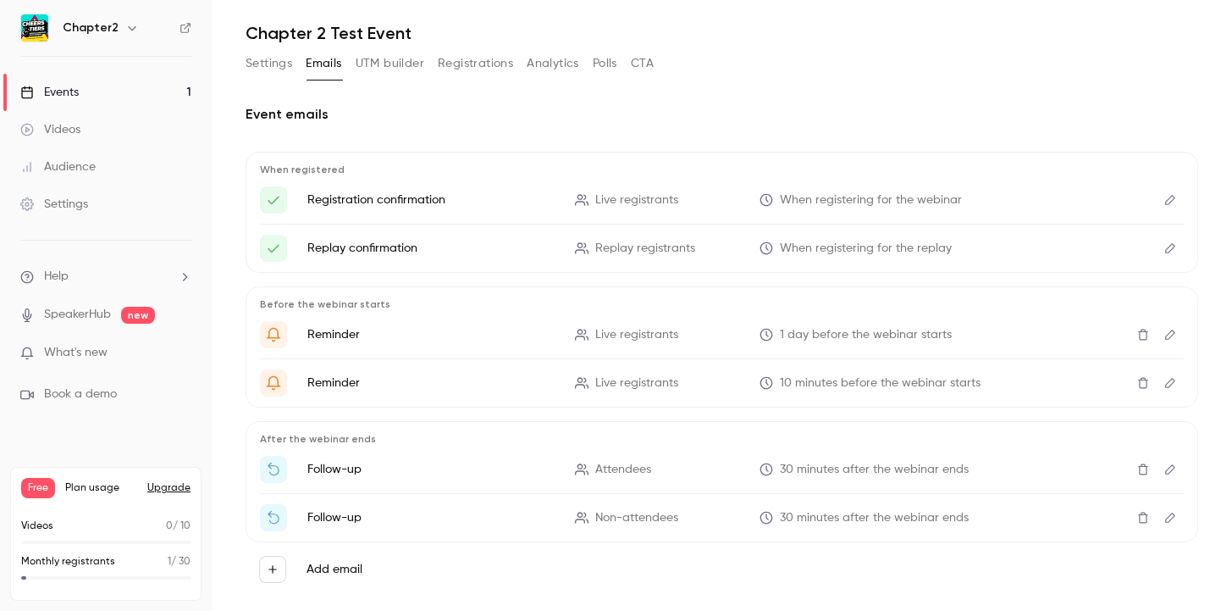
click at [81, 166] on div "Audience" at bounding box center [57, 166] width 75 height 17
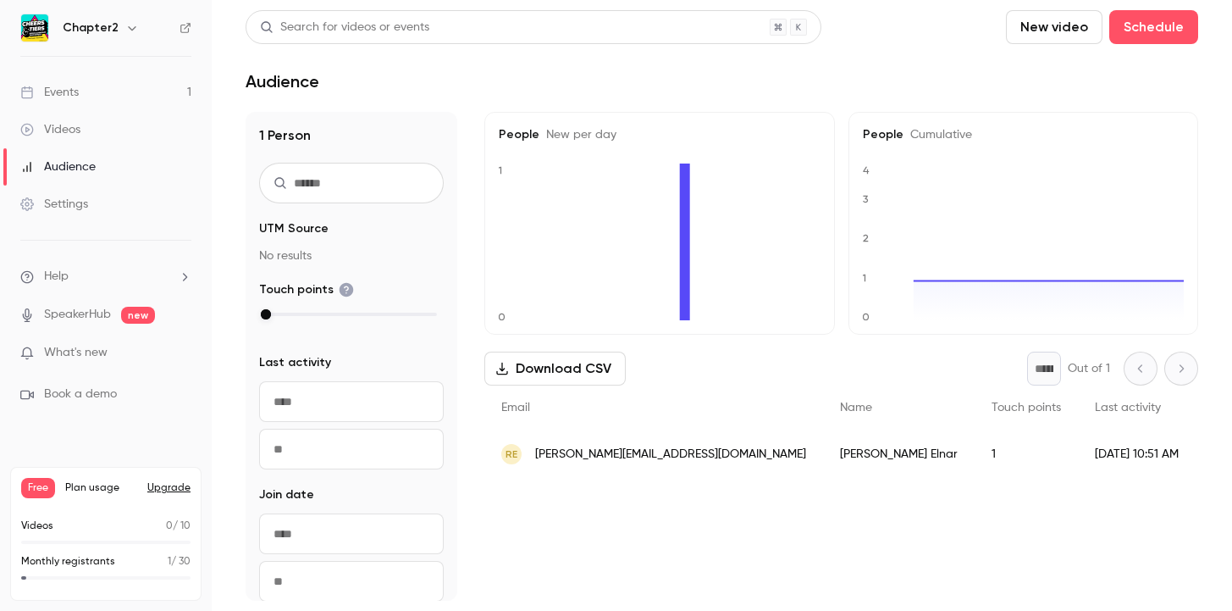
scroll to position [5, 0]
click at [66, 202] on div "Settings" at bounding box center [54, 204] width 68 height 17
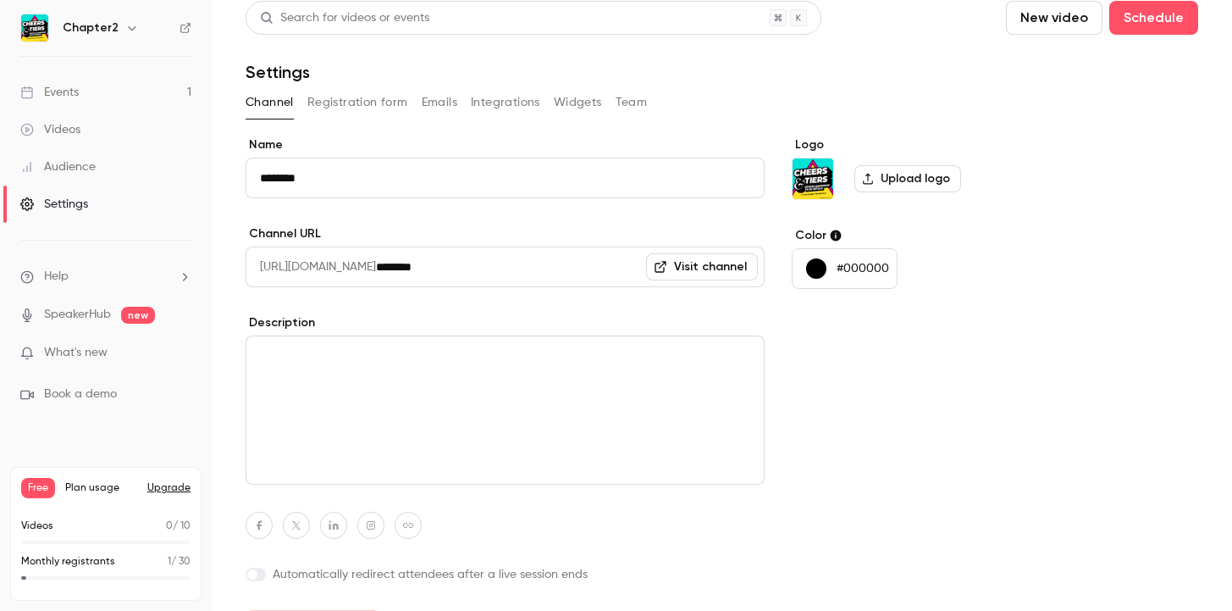
scroll to position [11, 0]
click at [623, 108] on button "Team" at bounding box center [632, 100] width 32 height 27
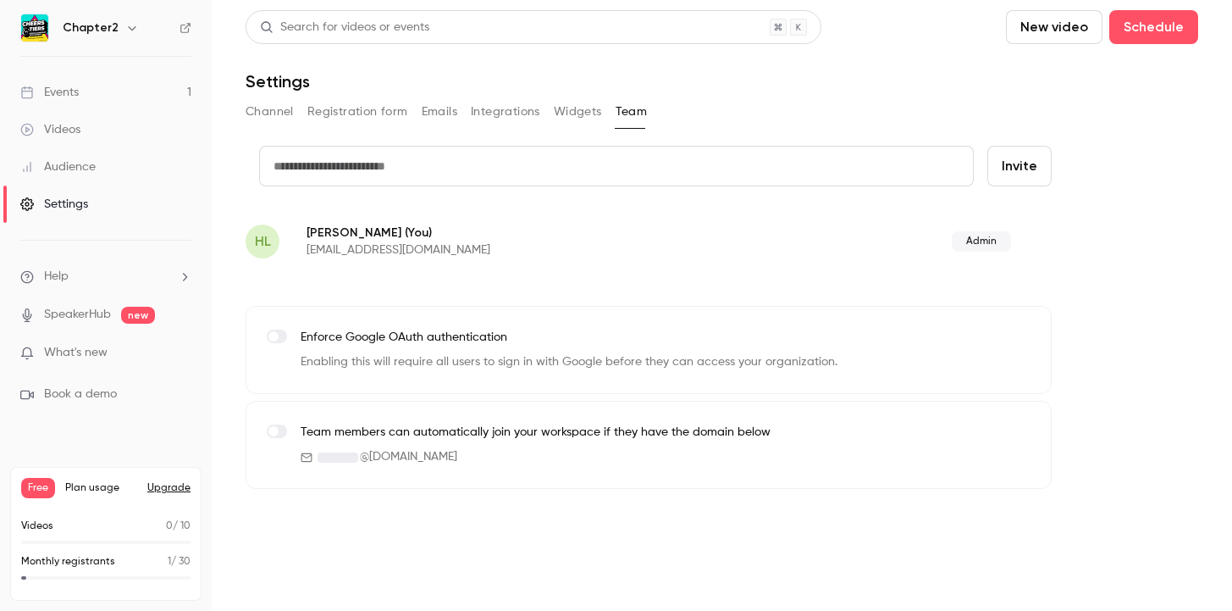
click at [512, 115] on button "Integrations" at bounding box center [505, 111] width 69 height 27
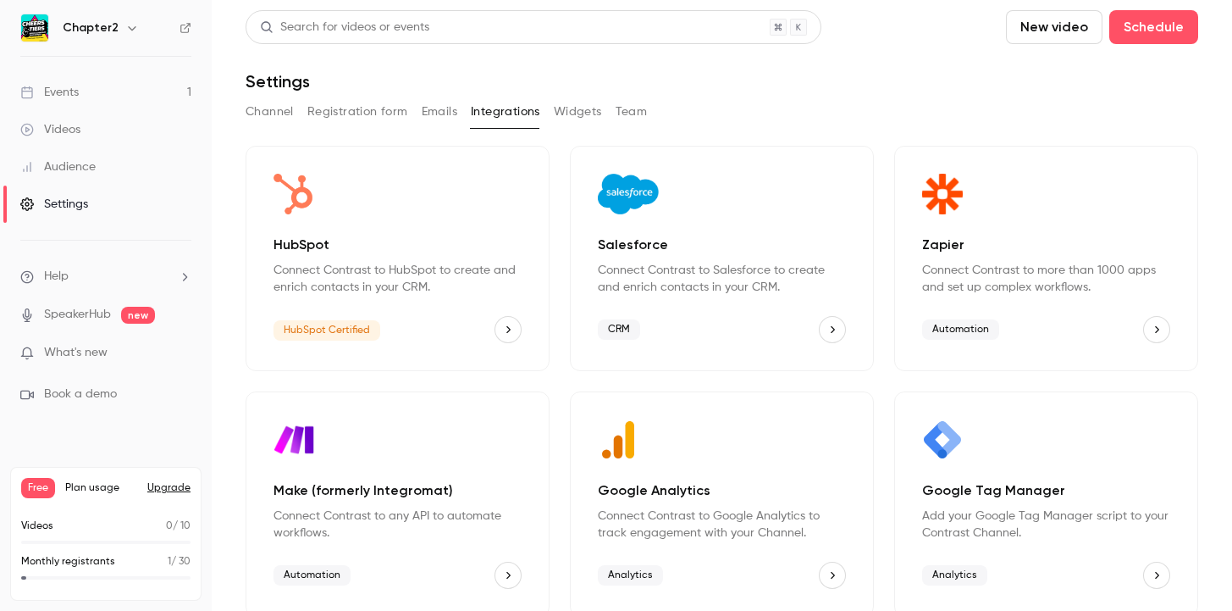
click at [447, 117] on button "Emails" at bounding box center [440, 111] width 36 height 27
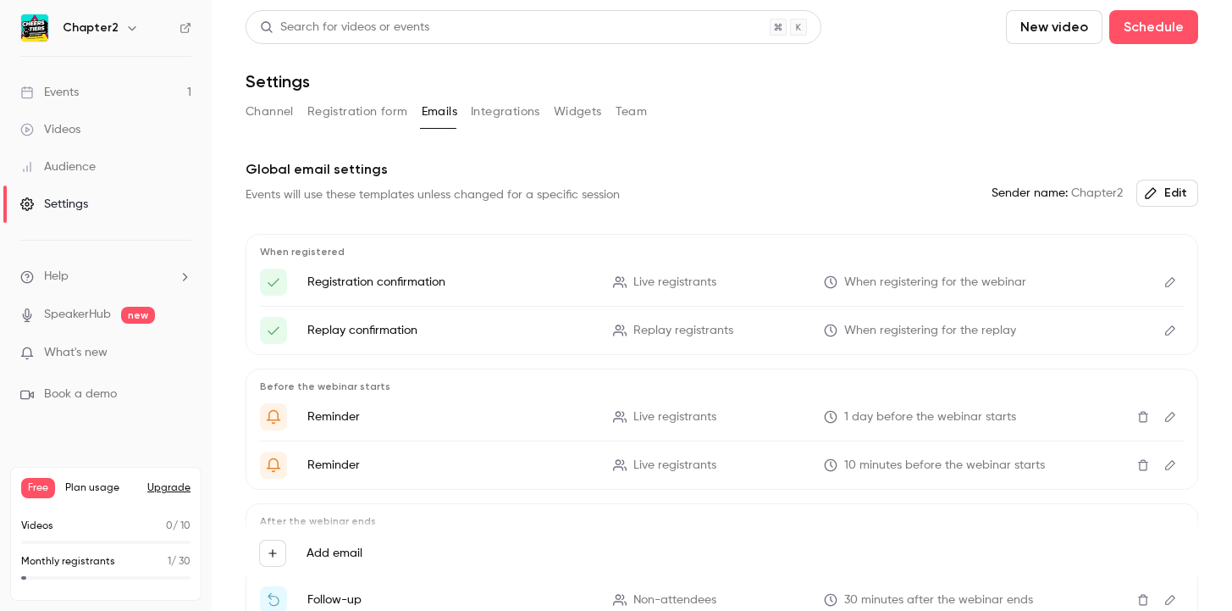
click at [353, 111] on button "Registration form" at bounding box center [357, 111] width 101 height 27
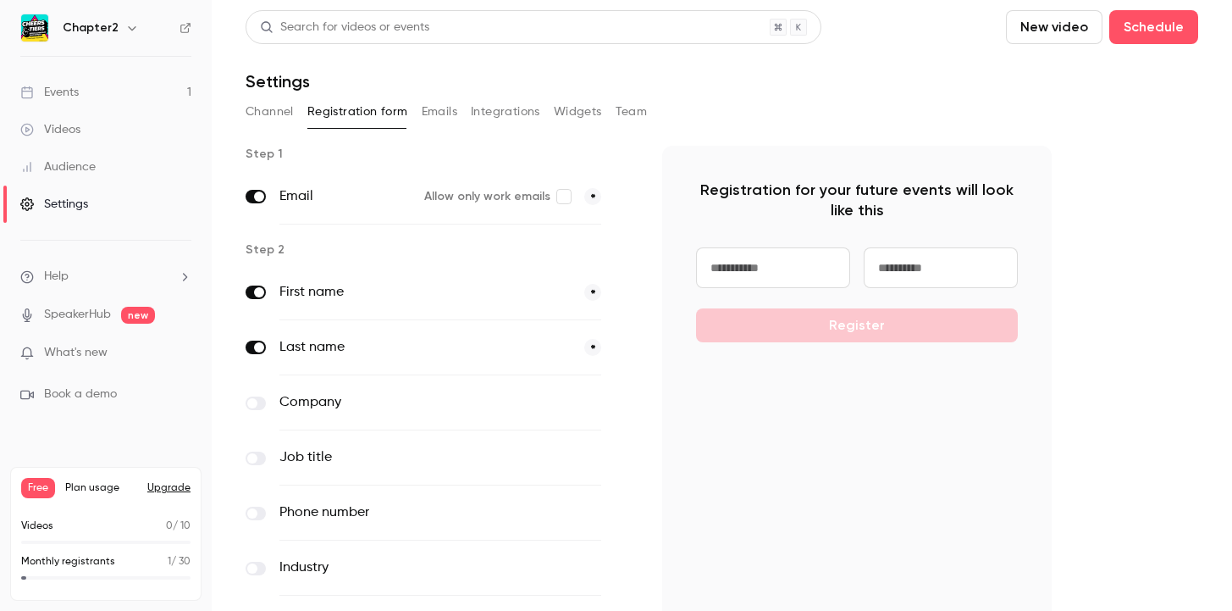
click at [268, 109] on button "Channel" at bounding box center [270, 111] width 48 height 27
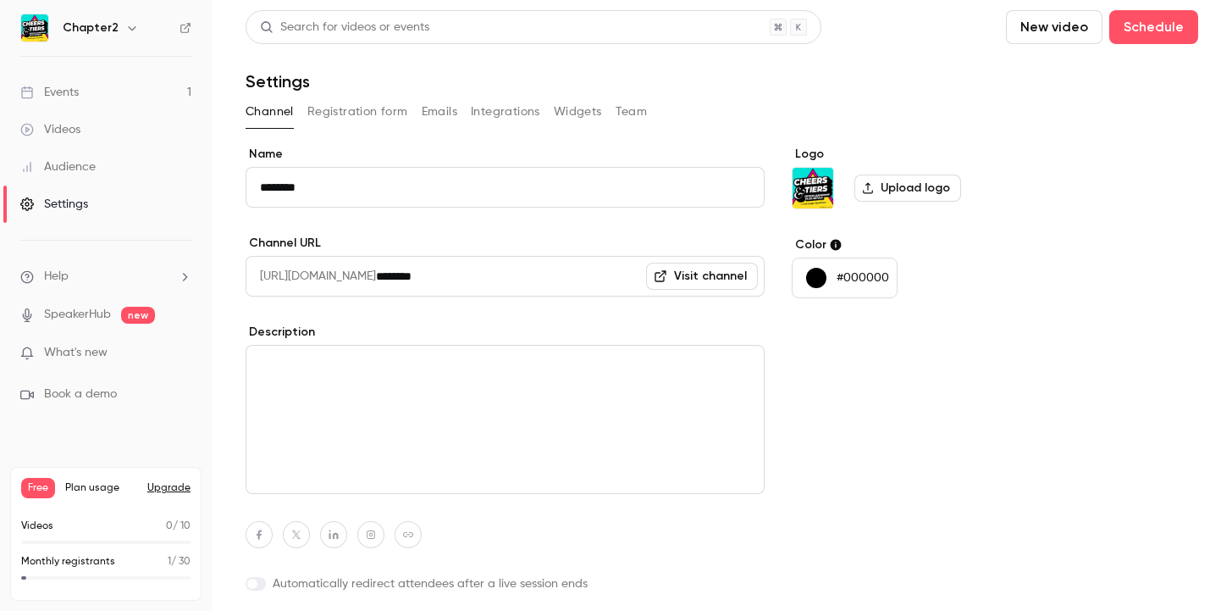
click at [64, 88] on div "Events" at bounding box center [49, 92] width 58 height 17
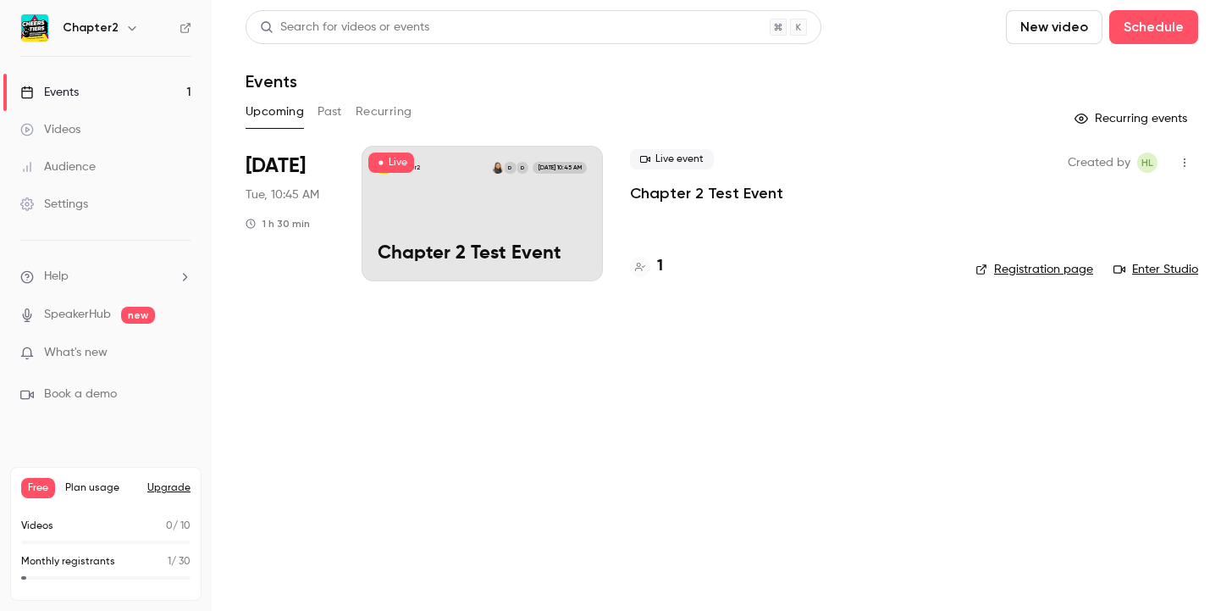
click at [638, 163] on icon "button" at bounding box center [1185, 163] width 14 height 12
click at [638, 208] on div "Share" at bounding box center [1119, 205] width 129 height 17
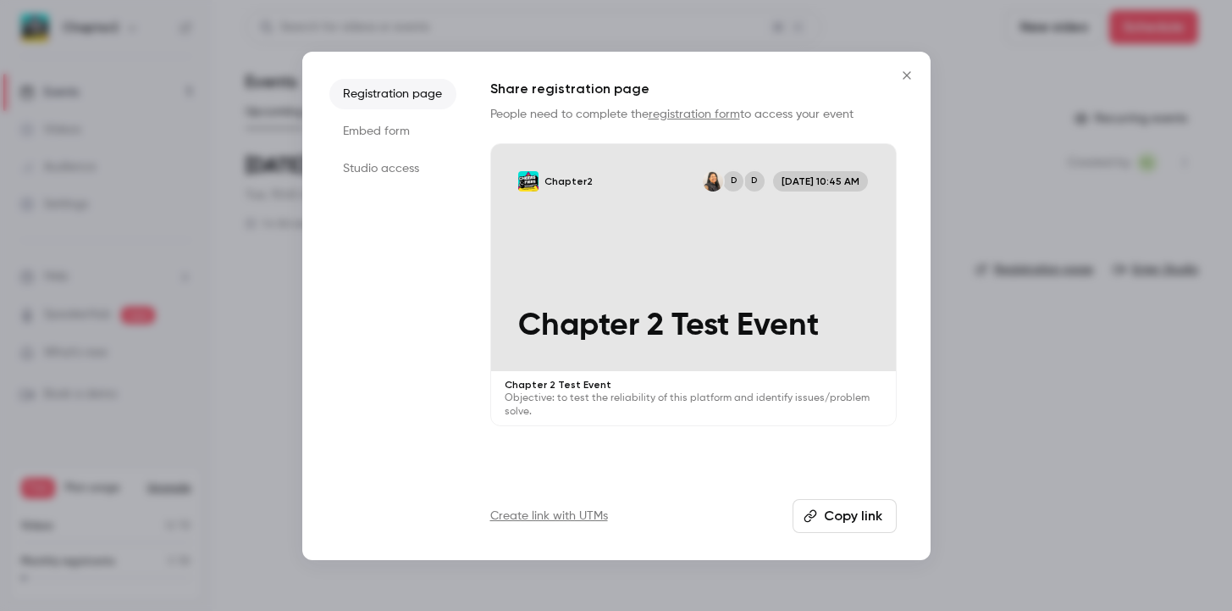
click at [375, 138] on li "Embed form" at bounding box center [392, 131] width 127 height 30
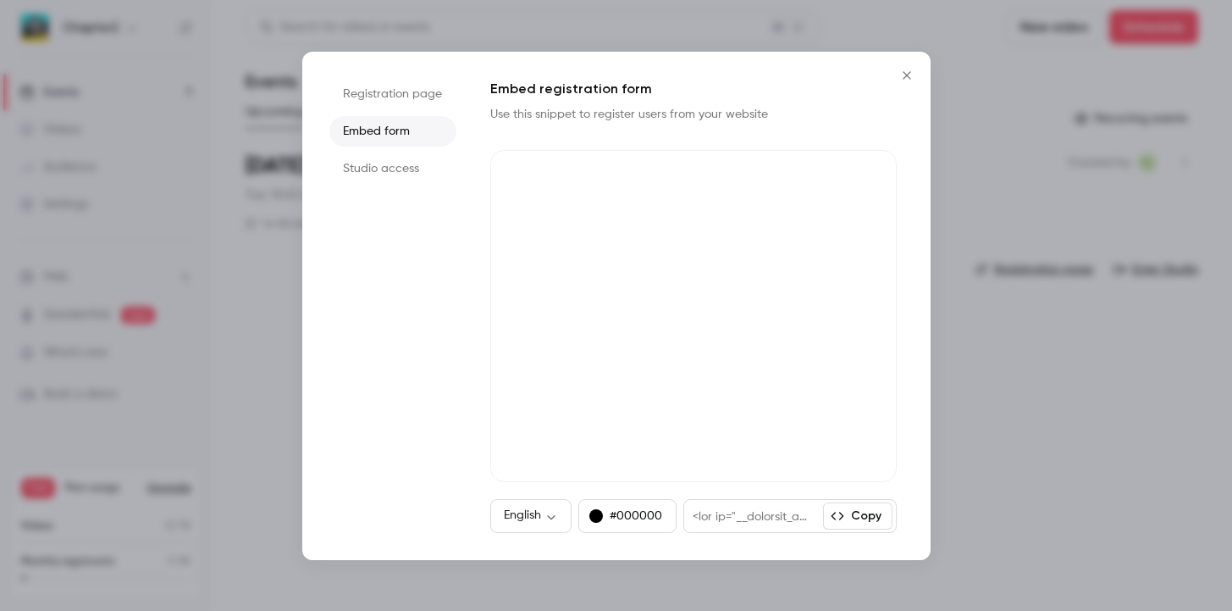
click at [374, 165] on li "Studio access" at bounding box center [392, 168] width 127 height 30
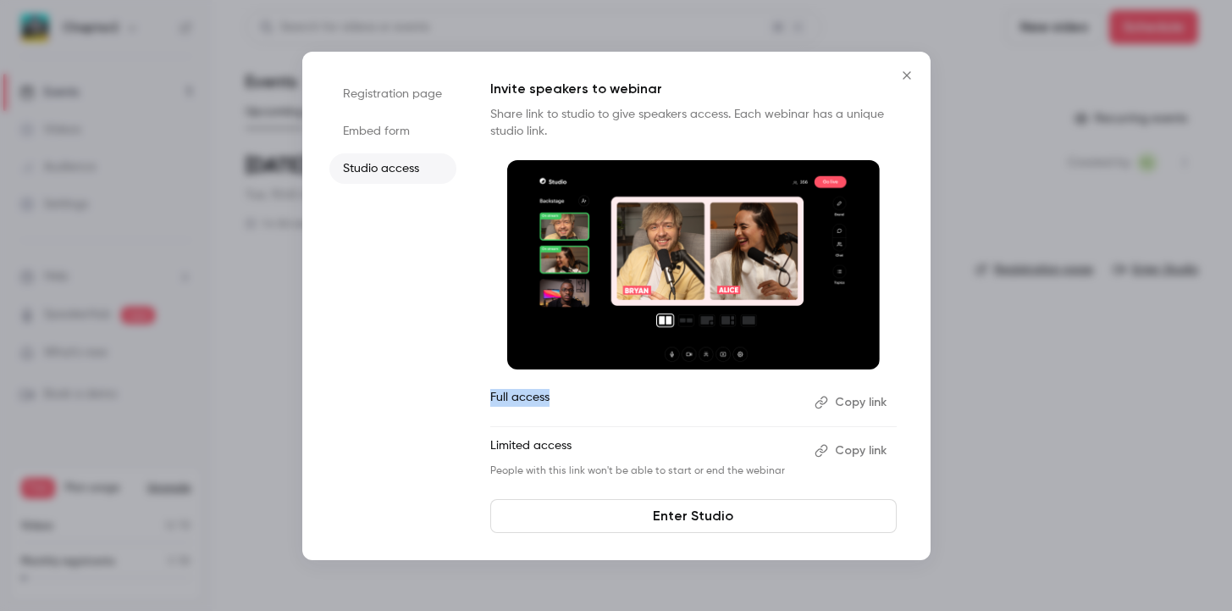
drag, startPoint x: 491, startPoint y: 396, endPoint x: 587, endPoint y: 400, distance: 95.8
click at [587, 400] on p "Full access" at bounding box center [645, 402] width 311 height 27
